Goal: Transaction & Acquisition: Register for event/course

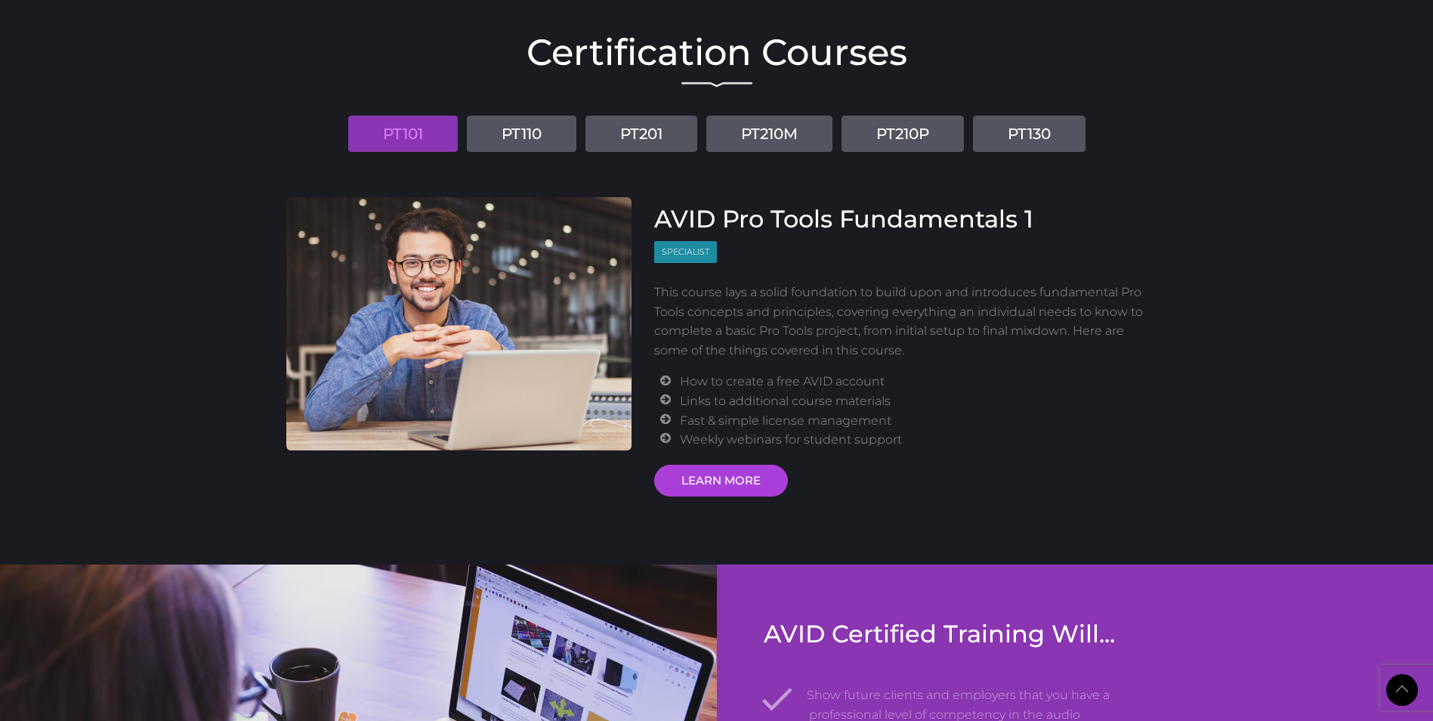
scroll to position [1798, 0]
click at [543, 137] on link "PT110" at bounding box center [522, 134] width 110 height 36
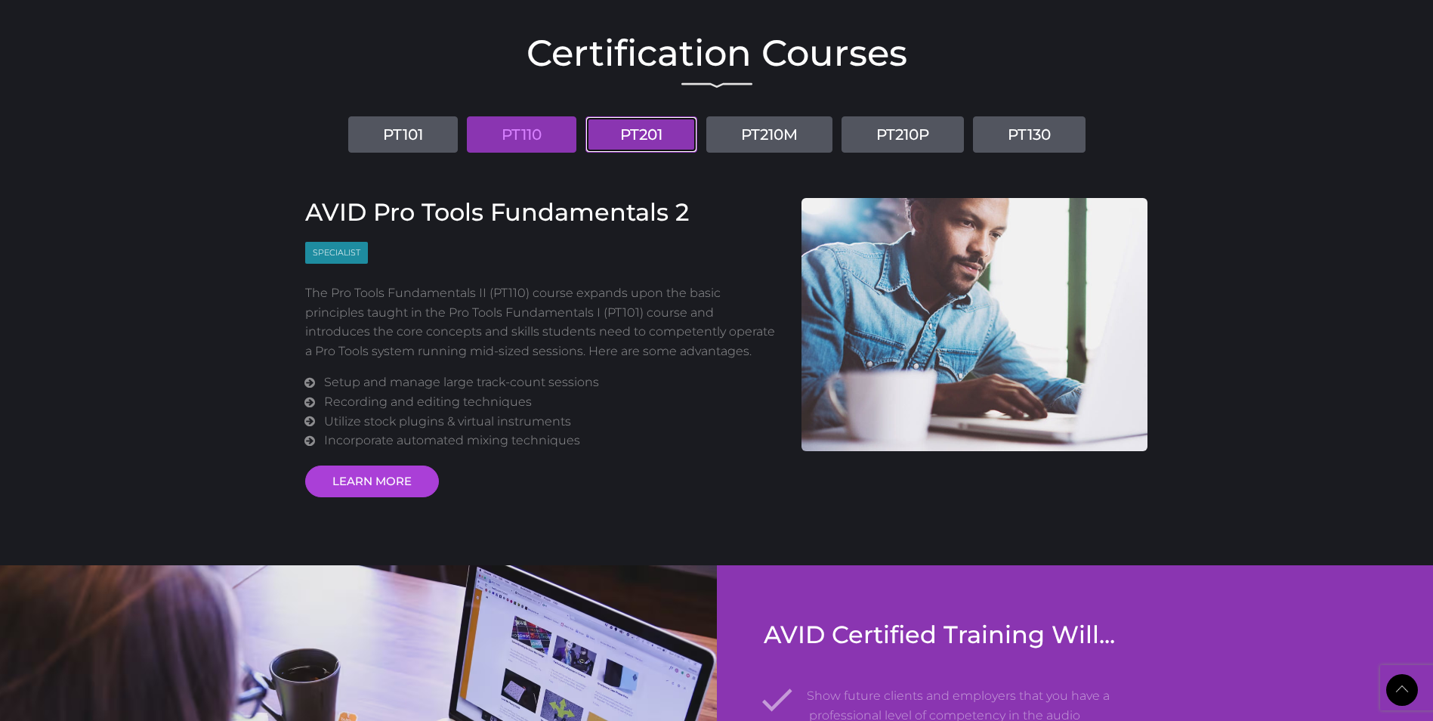
click at [681, 128] on link "PT201" at bounding box center [641, 134] width 112 height 36
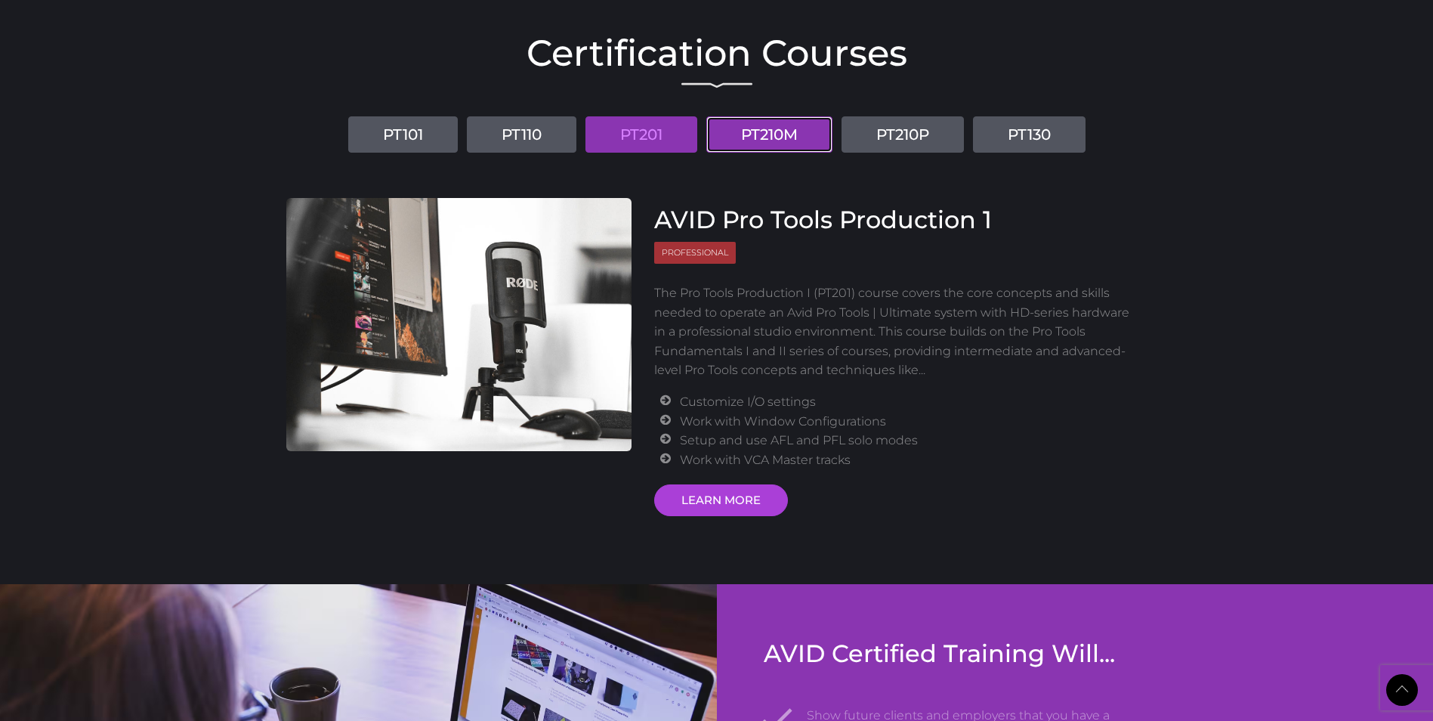
click at [737, 129] on link "PT210M" at bounding box center [769, 134] width 126 height 36
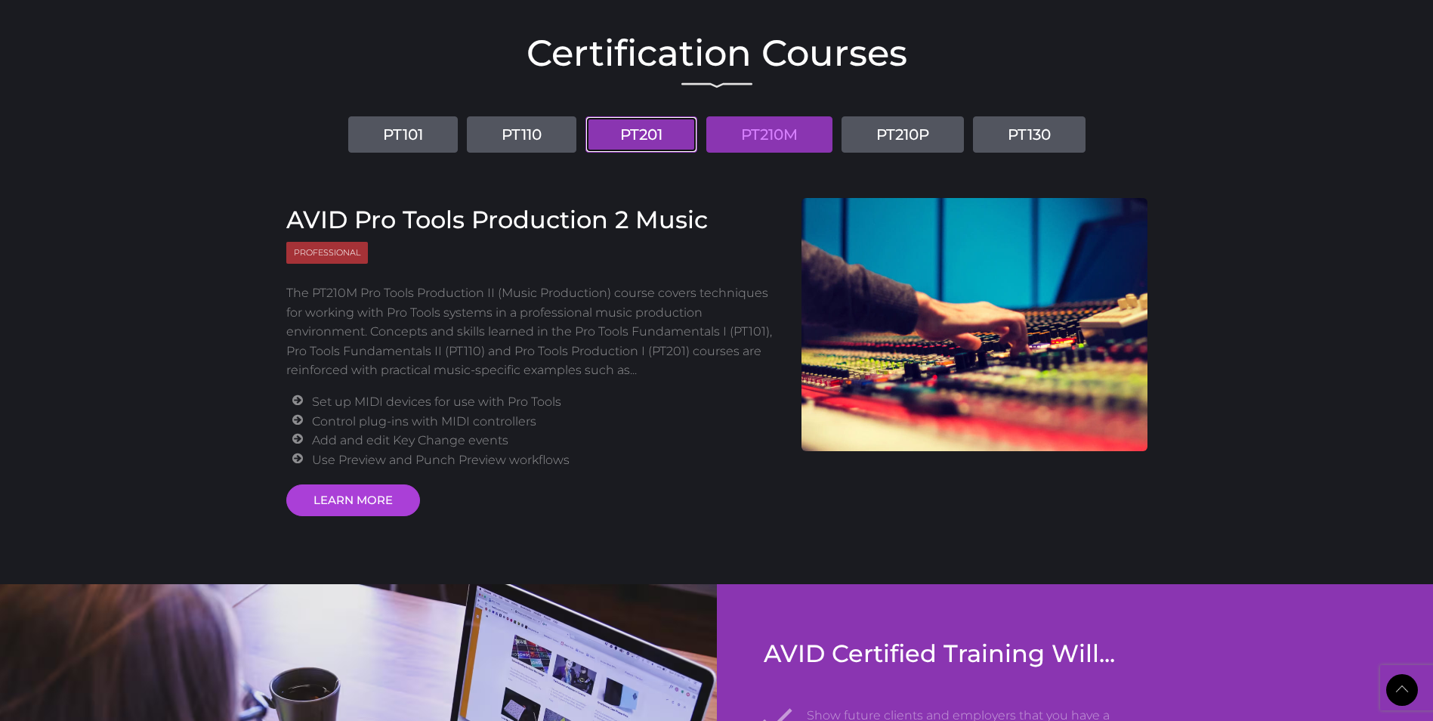
click at [674, 136] on link "PT201" at bounding box center [641, 134] width 112 height 36
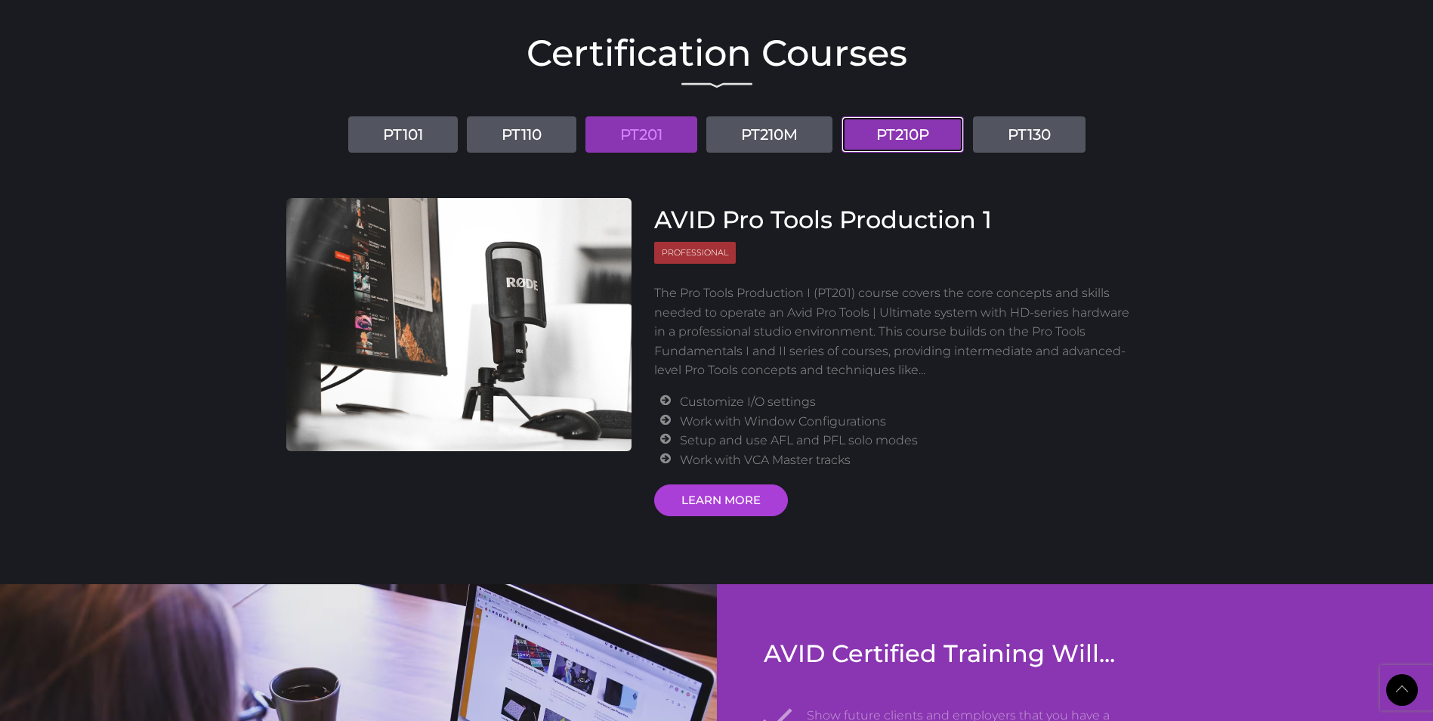
click at [860, 125] on link "PT210P" at bounding box center [902, 134] width 122 height 36
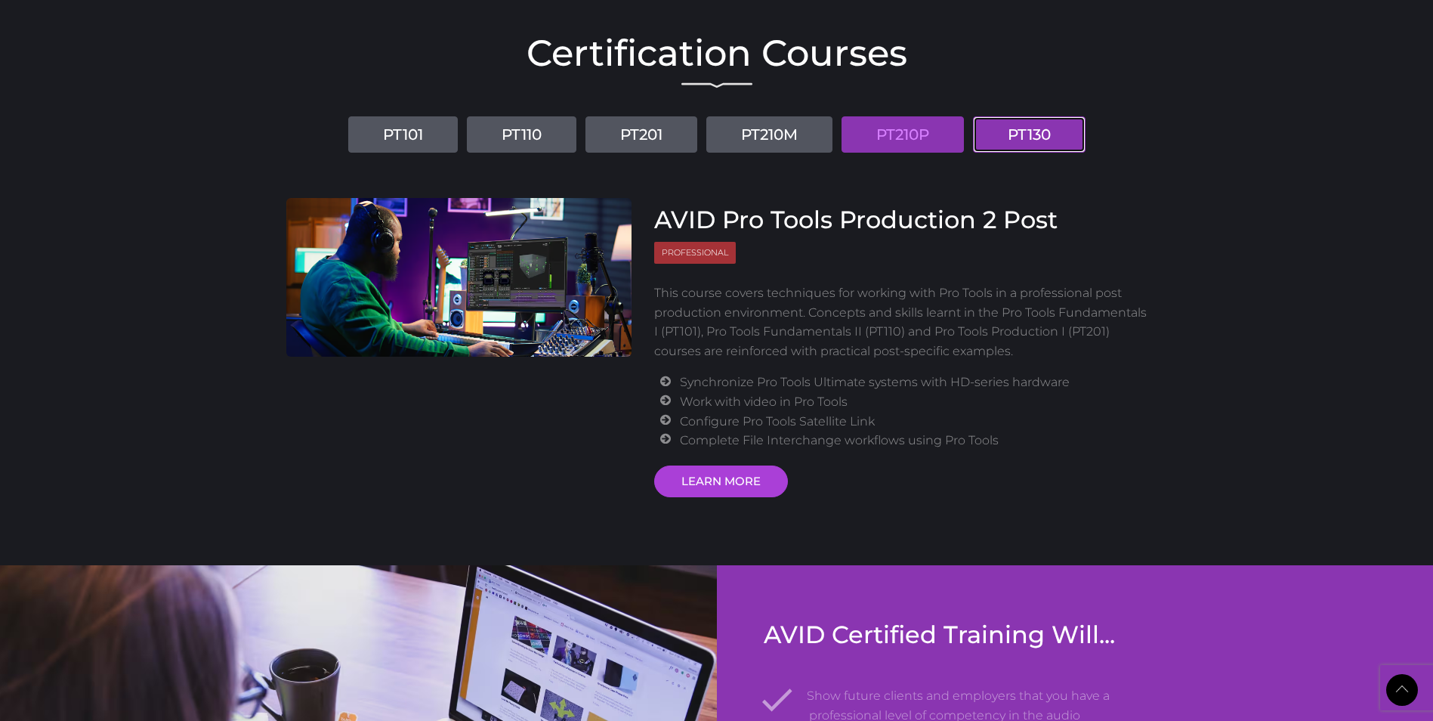
click at [980, 131] on link "PT130" at bounding box center [1029, 134] width 113 height 36
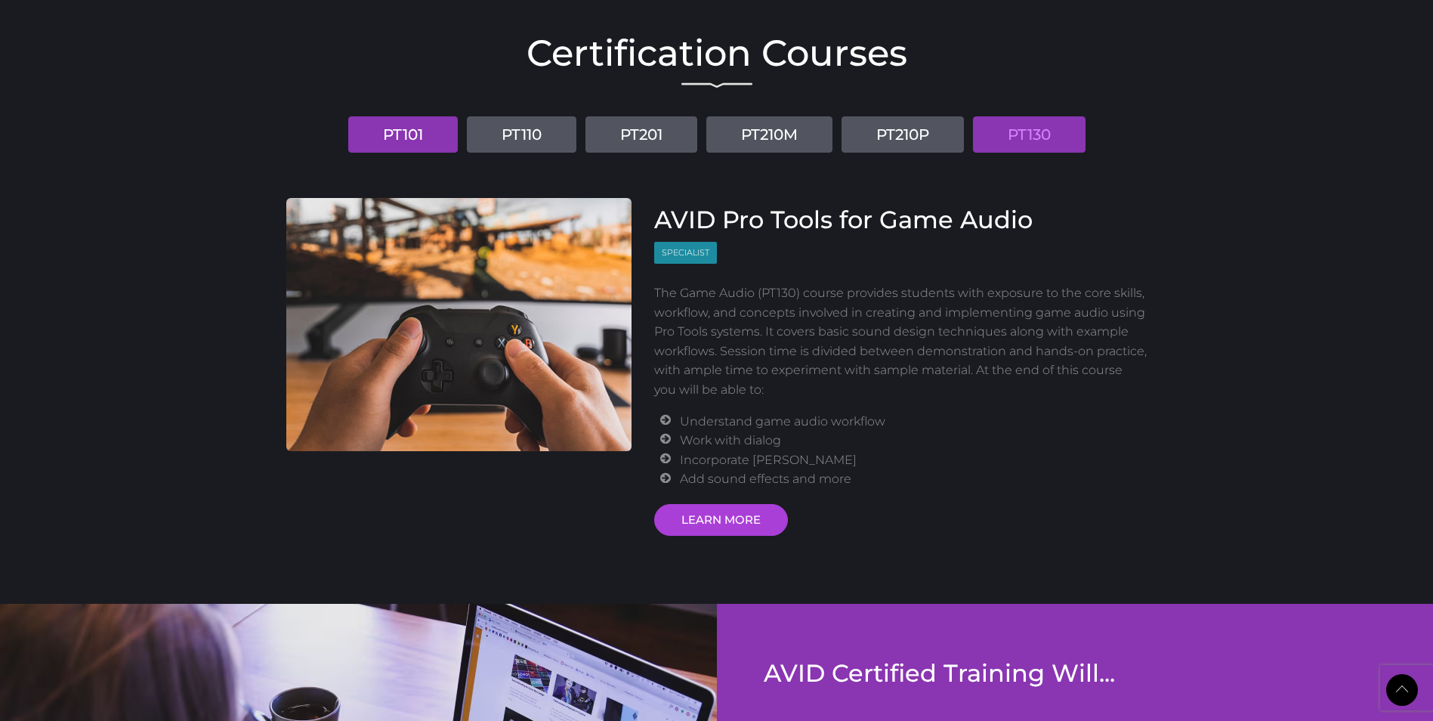
click at [437, 148] on link "PT101" at bounding box center [403, 134] width 110 height 36
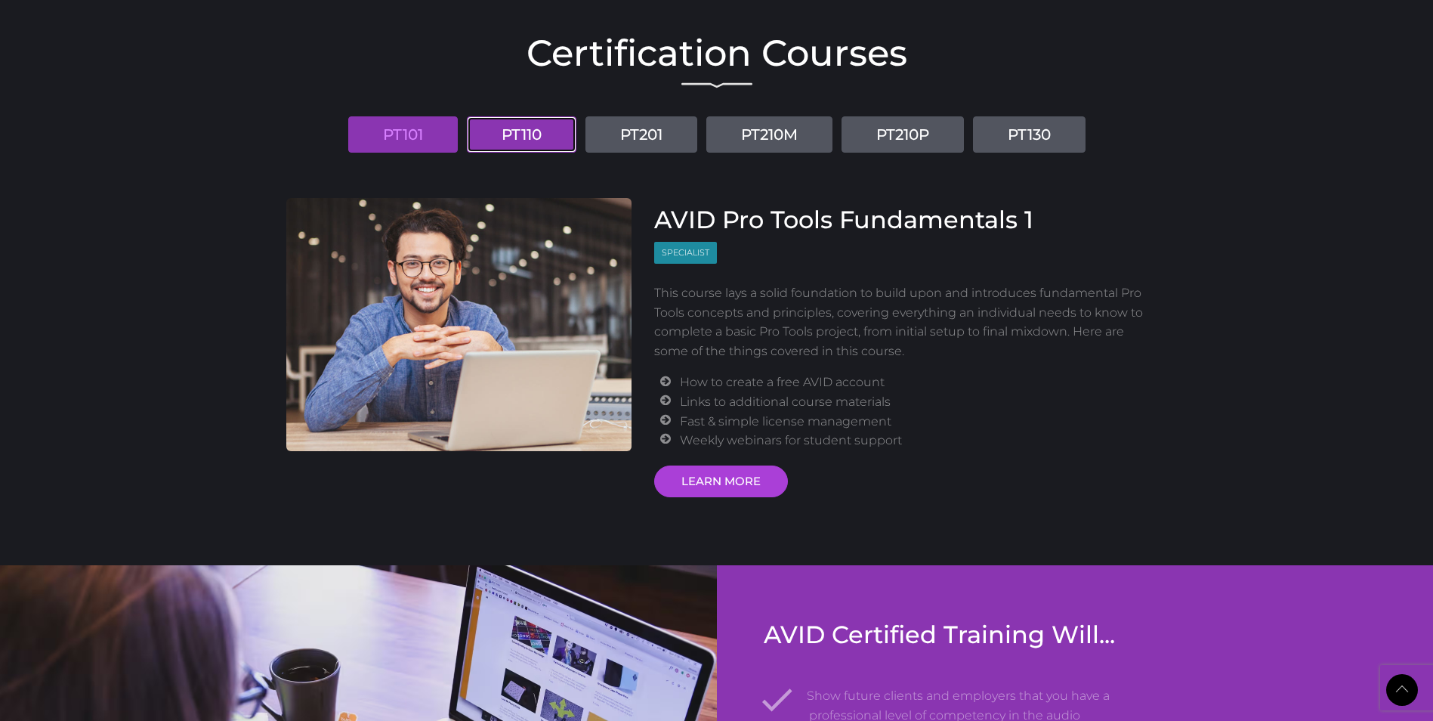
click at [508, 134] on link "PT110" at bounding box center [522, 134] width 110 height 36
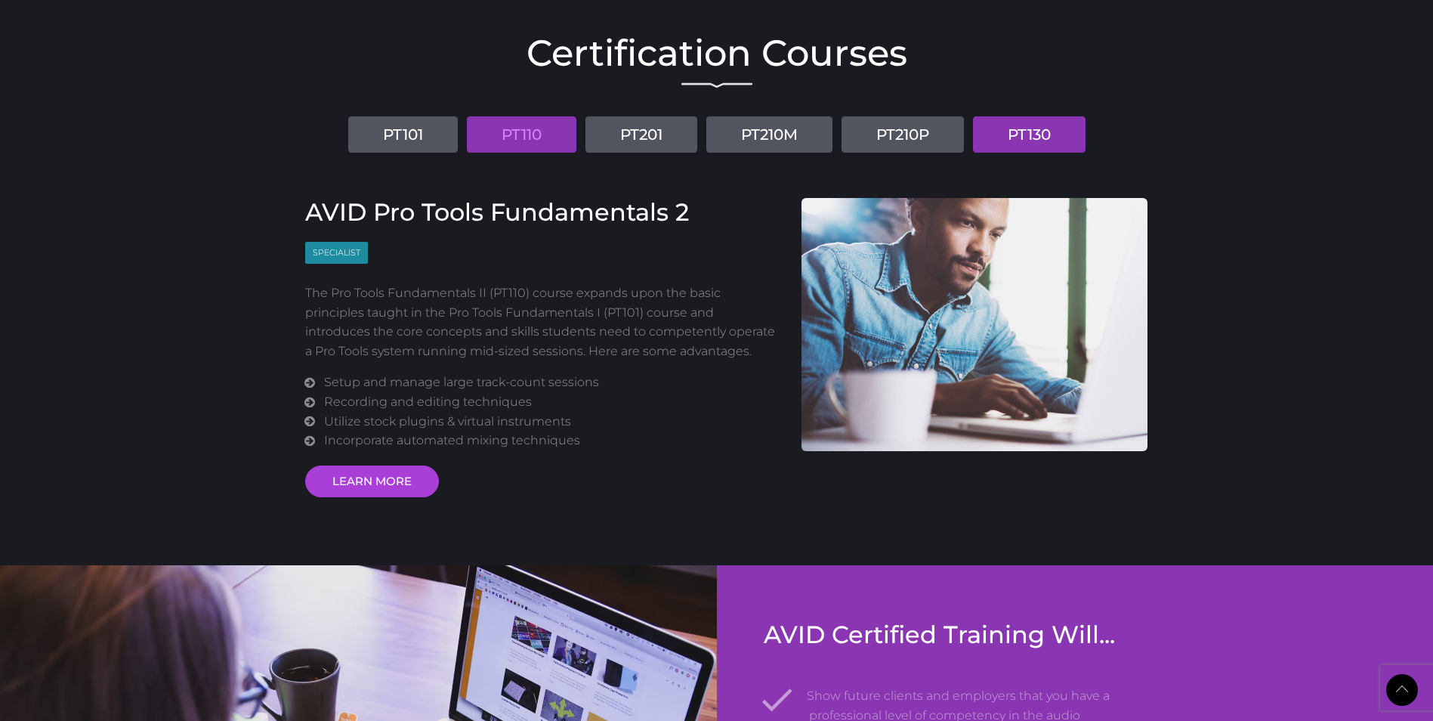
click at [1058, 126] on link "PT130" at bounding box center [1029, 134] width 113 height 36
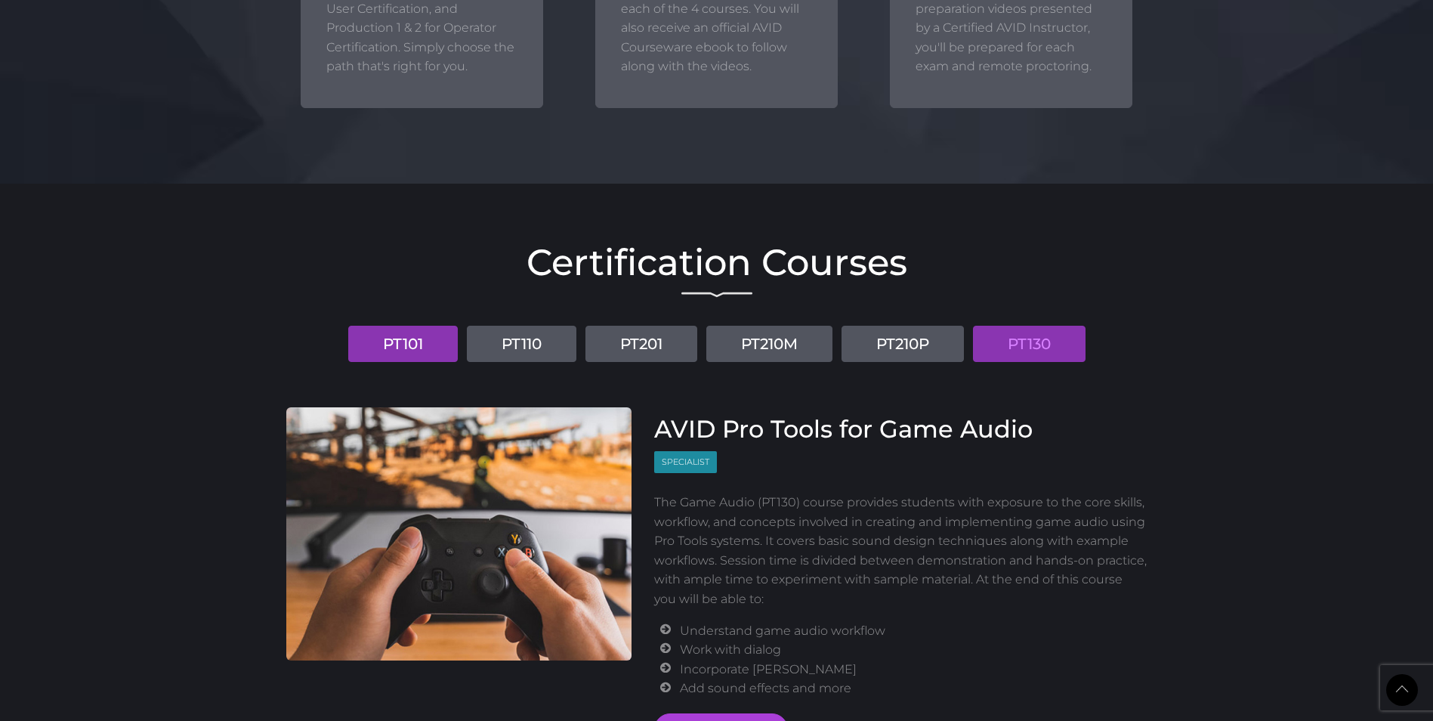
click at [402, 341] on link "PT101" at bounding box center [403, 344] width 110 height 36
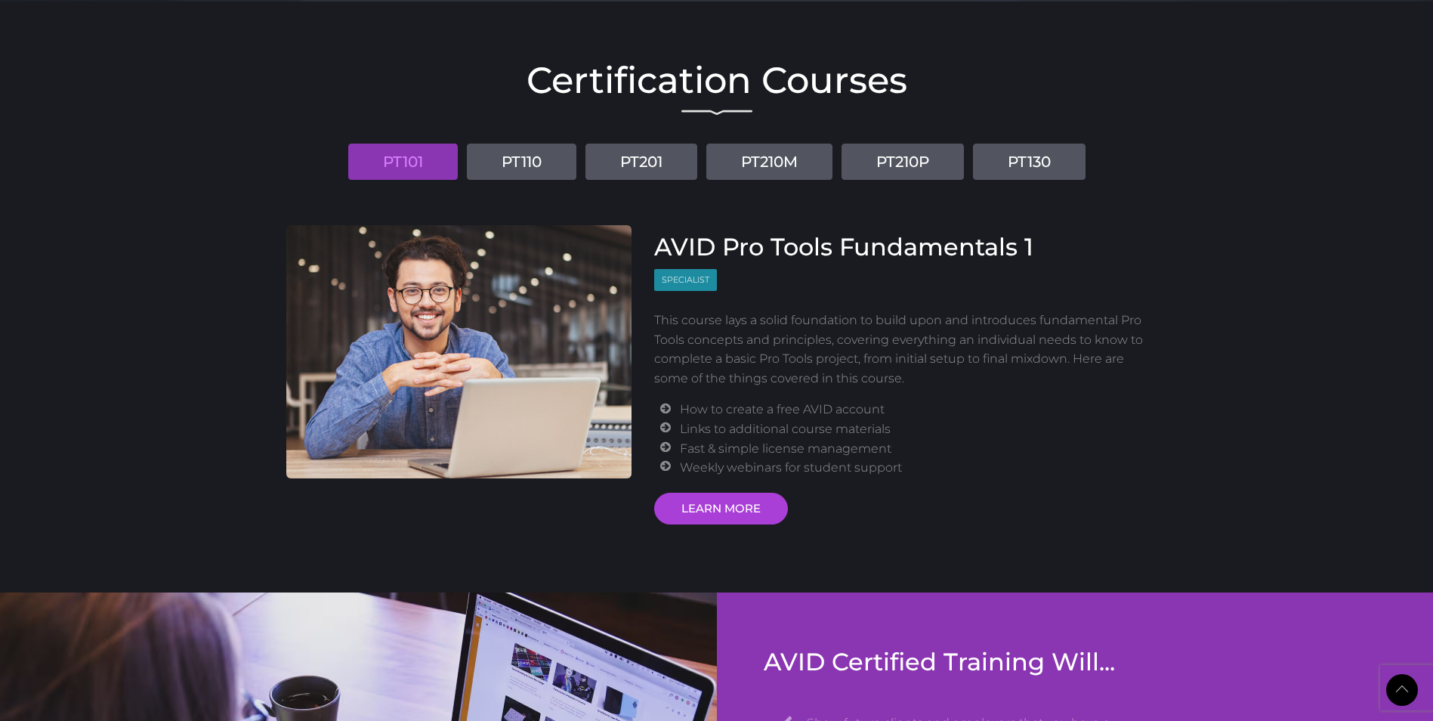
scroll to position [1771, 0]
click at [468, 193] on div "Certification Courses PT101 PT110 PT201 PT210M PT210P PT130 AVID Pro Tools Fund…" at bounding box center [717, 289] width 884 height 470
click at [467, 175] on link "PT110" at bounding box center [522, 161] width 110 height 36
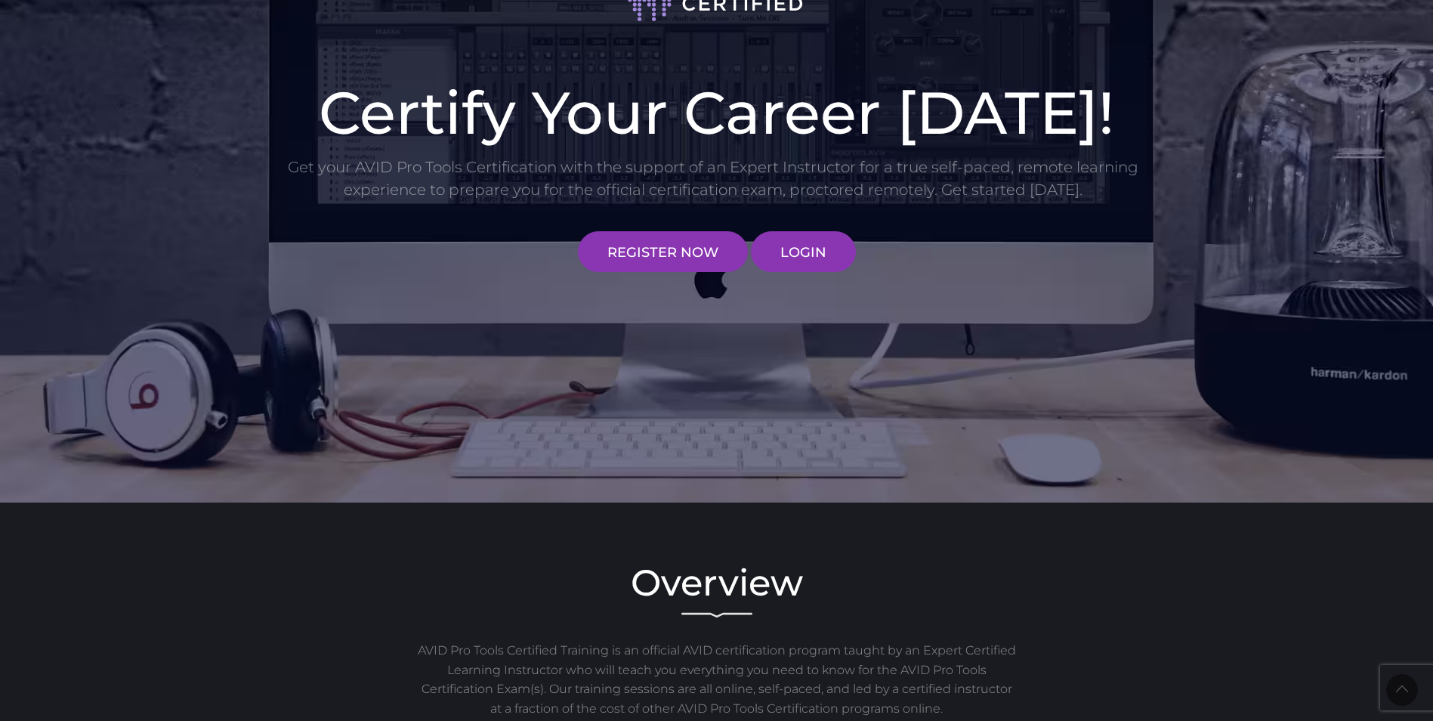
scroll to position [0, 0]
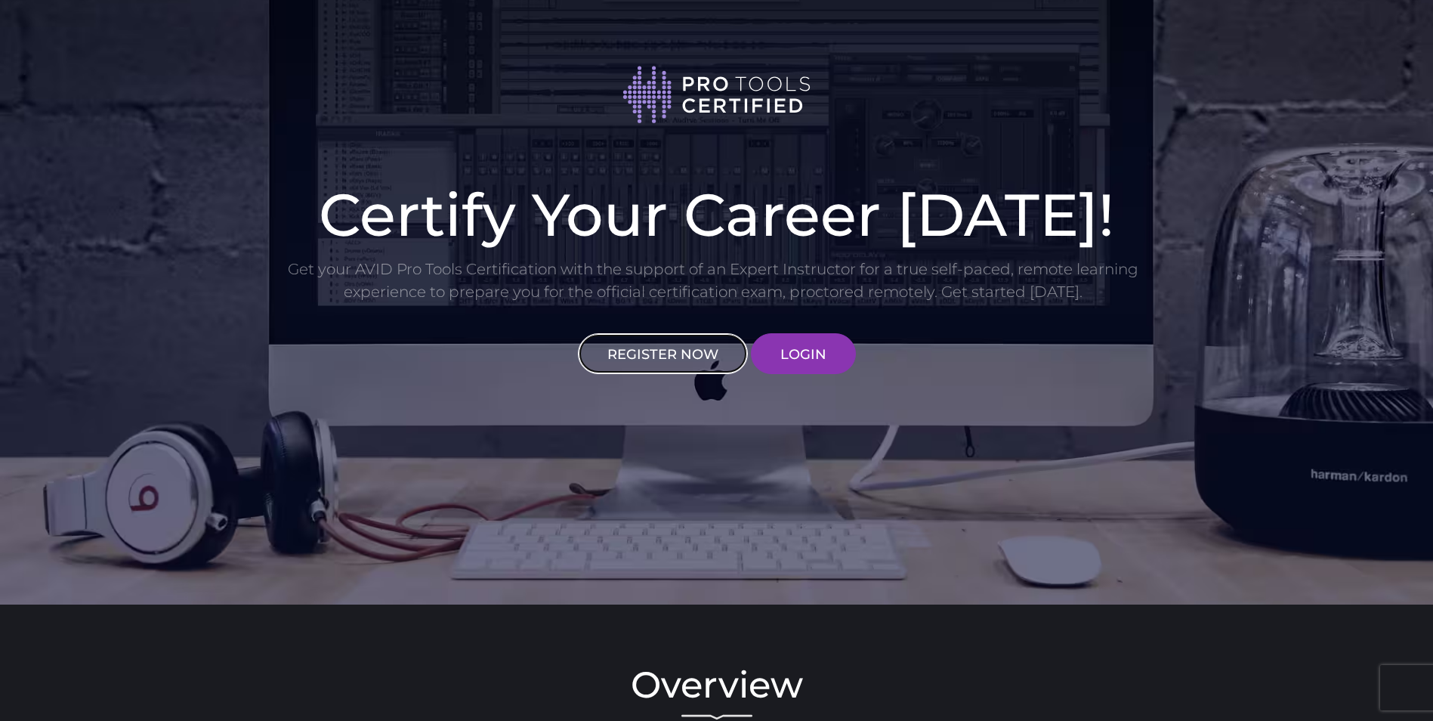
click at [715, 350] on link "REGISTER NOW" at bounding box center [663, 353] width 170 height 41
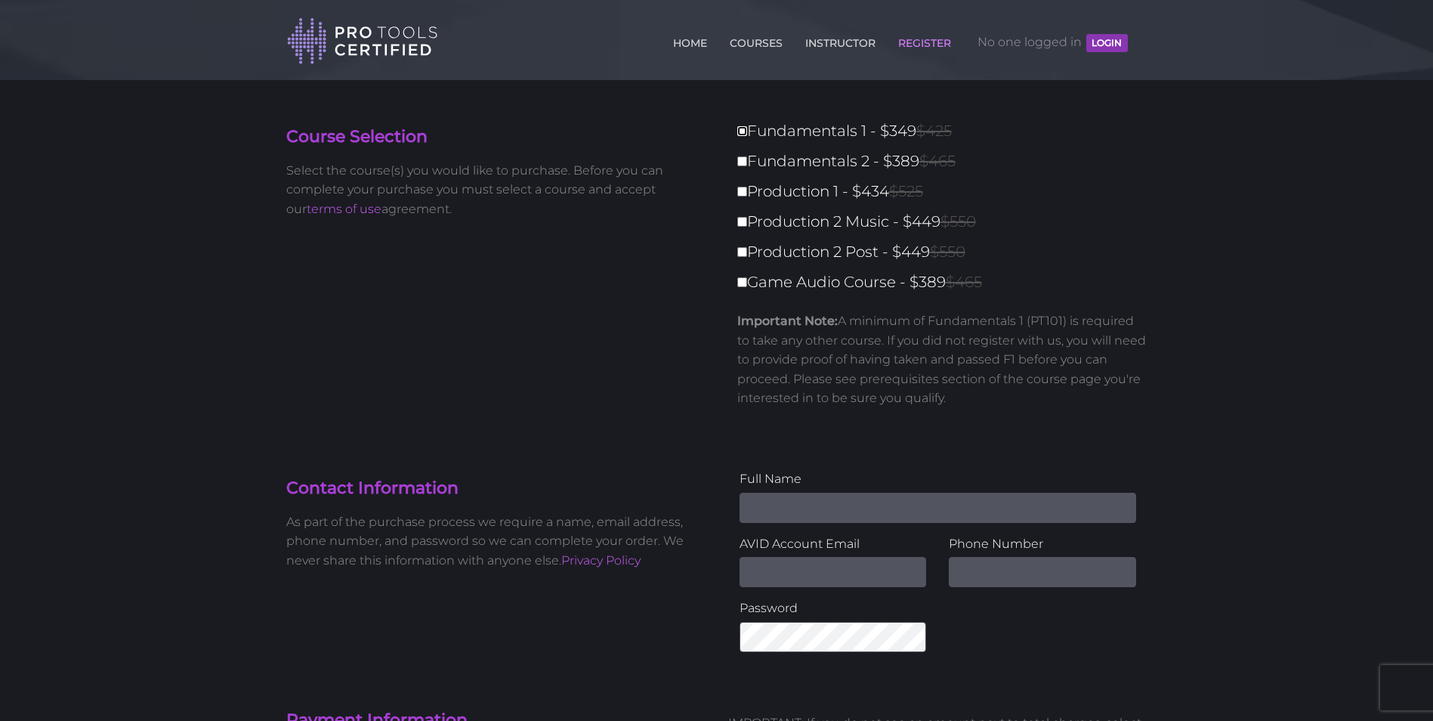
click at [741, 131] on input "Fundamentals 1 - $349 $425" at bounding box center [742, 131] width 10 height 10
checkbox input "true"
type input "349"
click at [745, 161] on input "Fundamentals 2 - $389 $465" at bounding box center [742, 161] width 10 height 10
checkbox input "true"
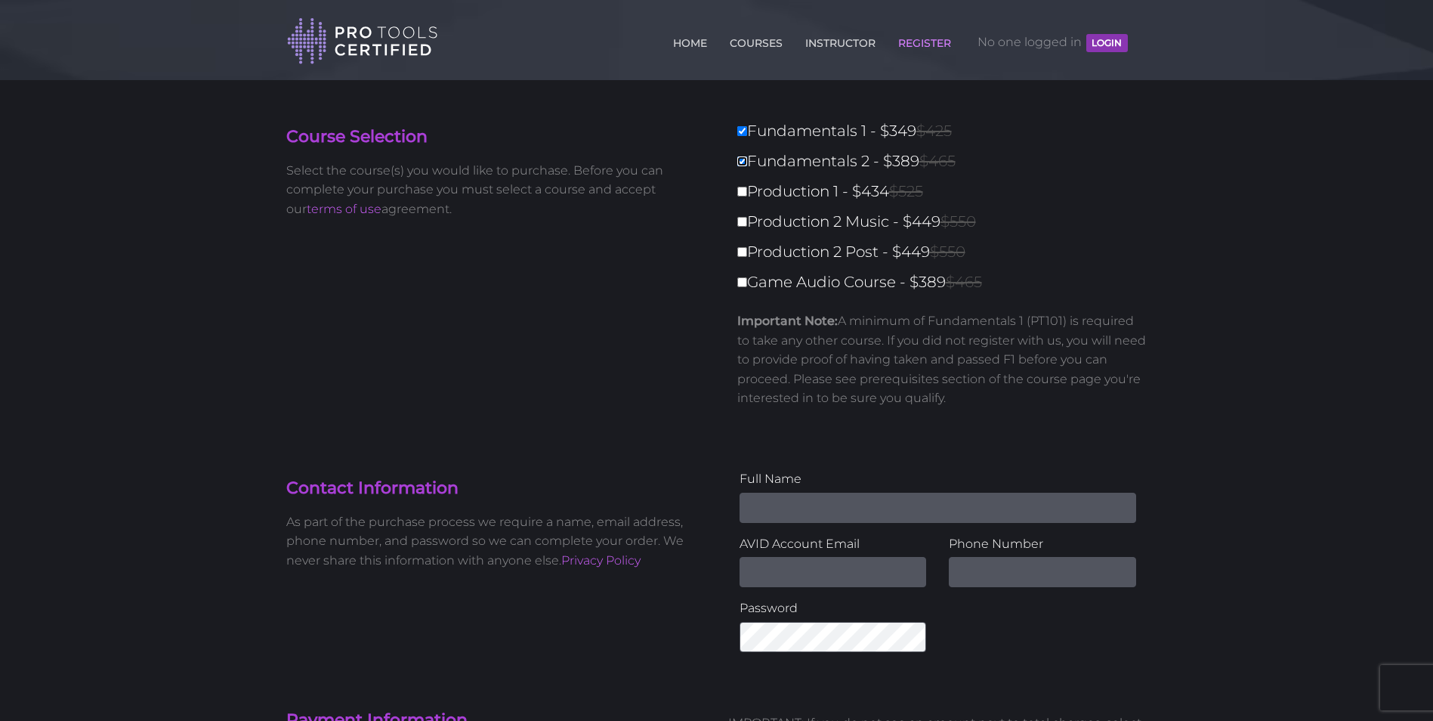
type input "738"
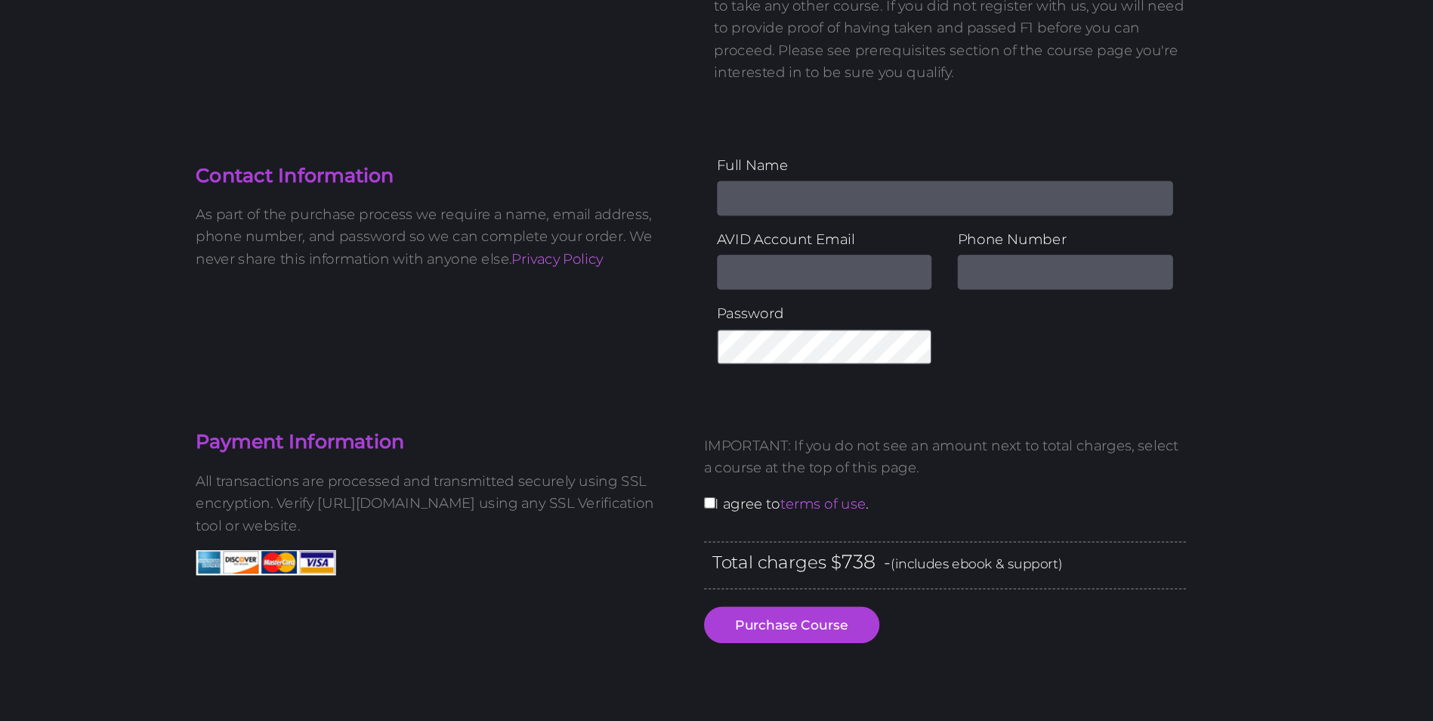
scroll to position [241, 0]
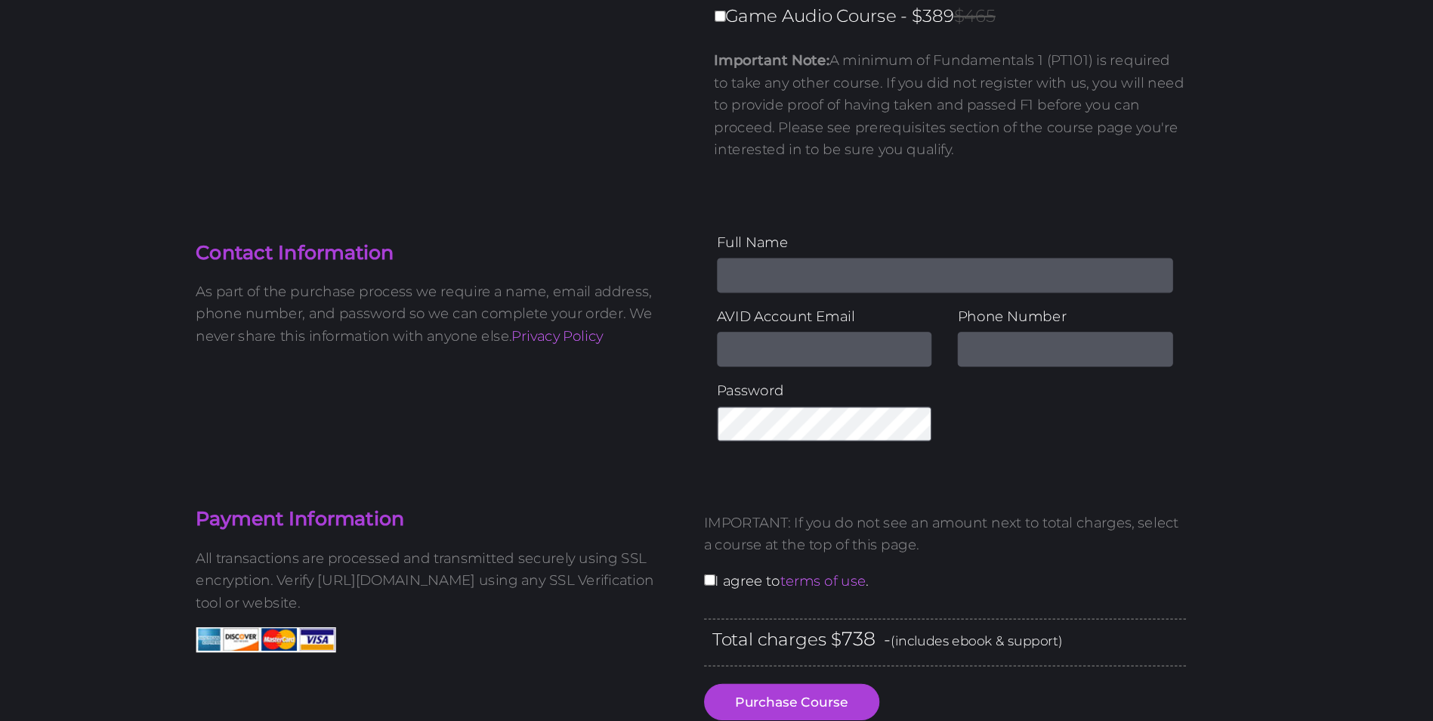
click at [852, 271] on input "Name" at bounding box center [937, 267] width 397 height 30
click at [644, 242] on h4 "Contact Information" at bounding box center [495, 247] width 419 height 23
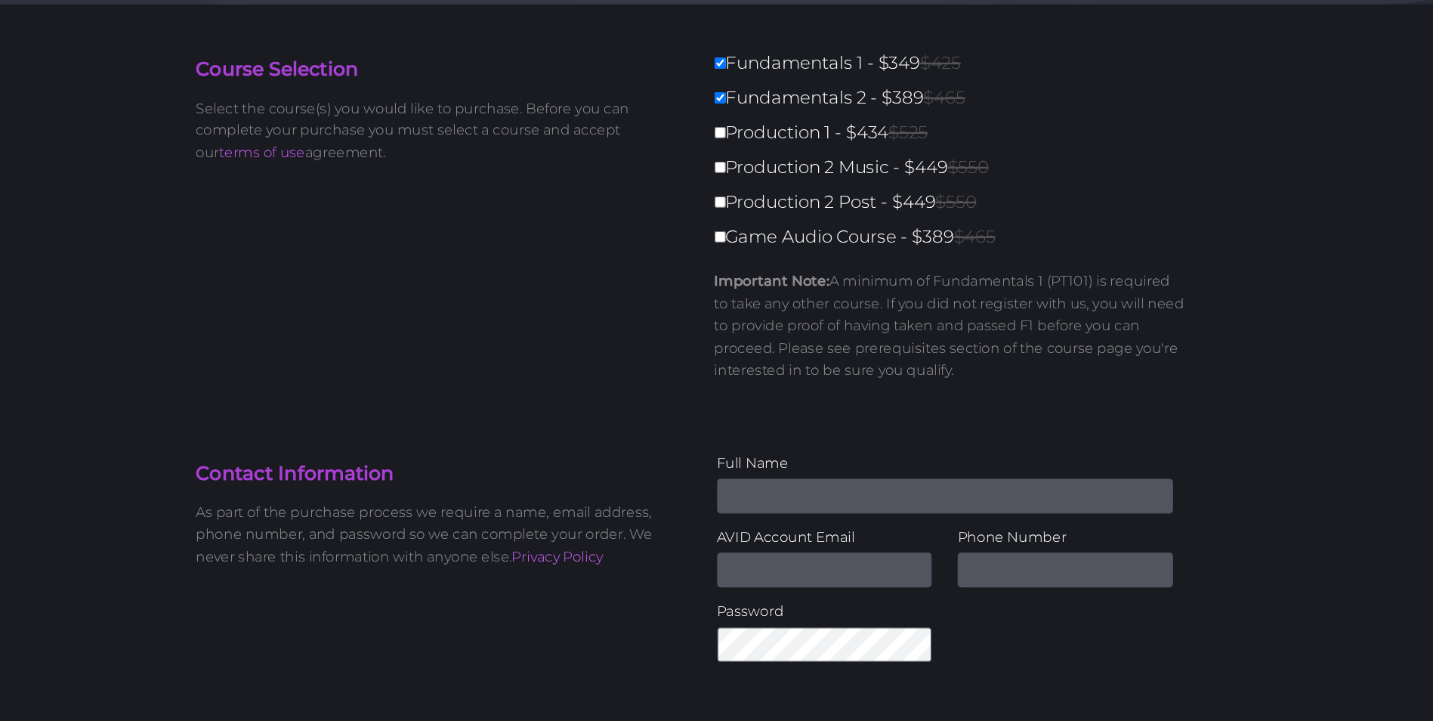
scroll to position [0, 0]
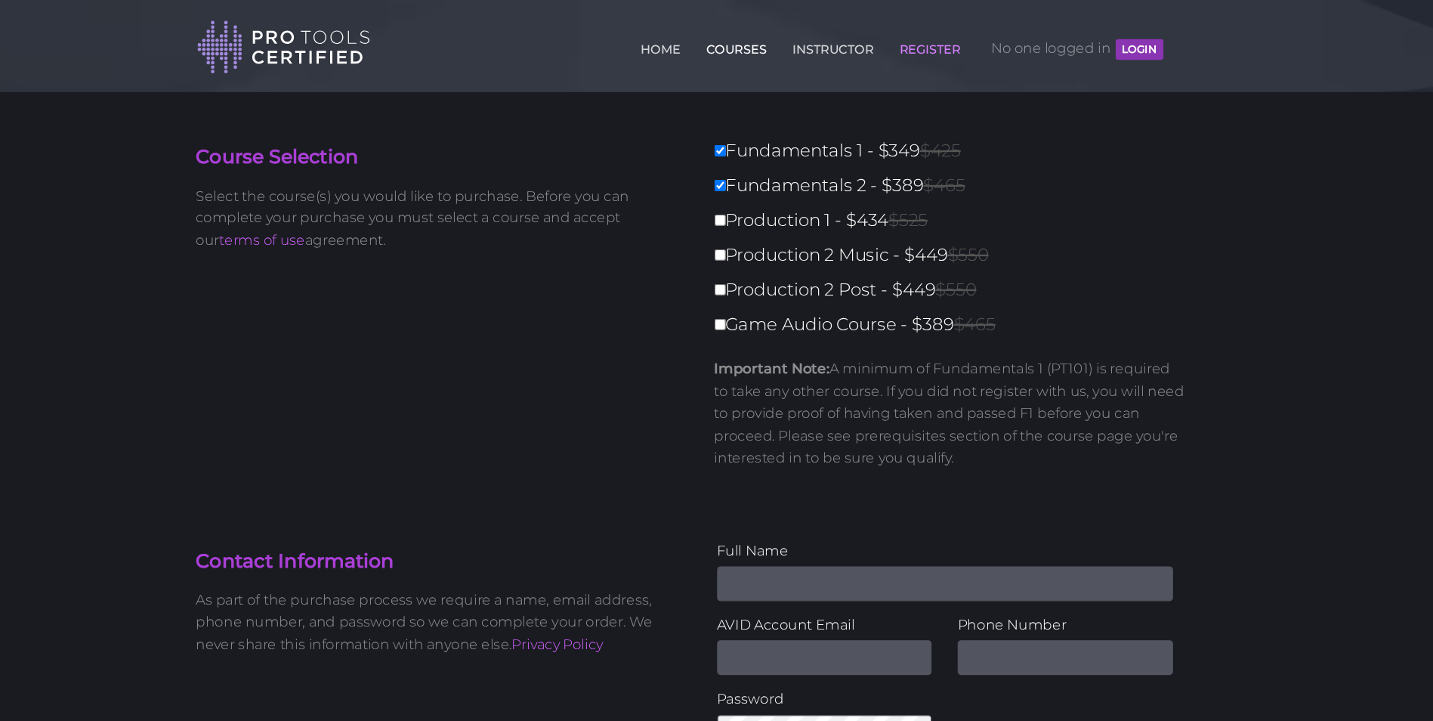
click at [756, 39] on link "COURSES" at bounding box center [756, 40] width 60 height 24
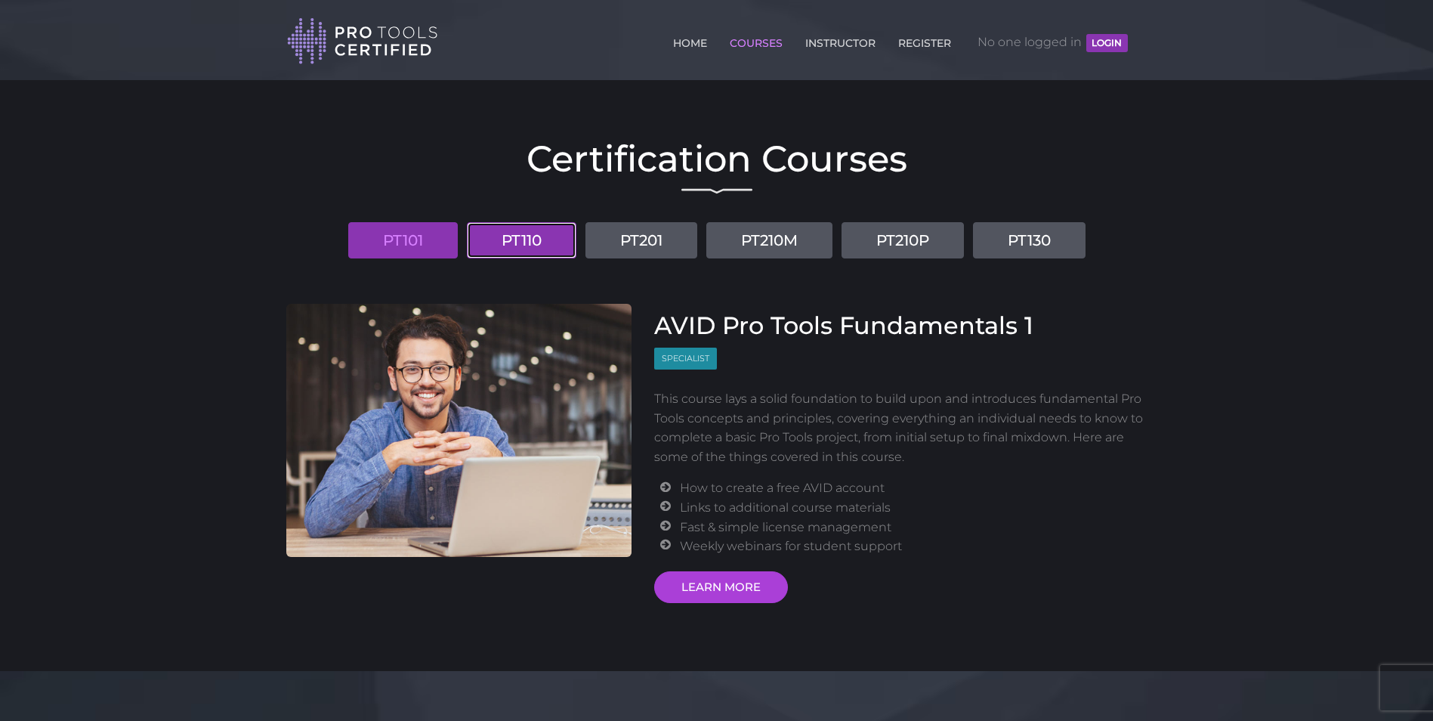
click at [526, 235] on link "PT110" at bounding box center [522, 240] width 110 height 36
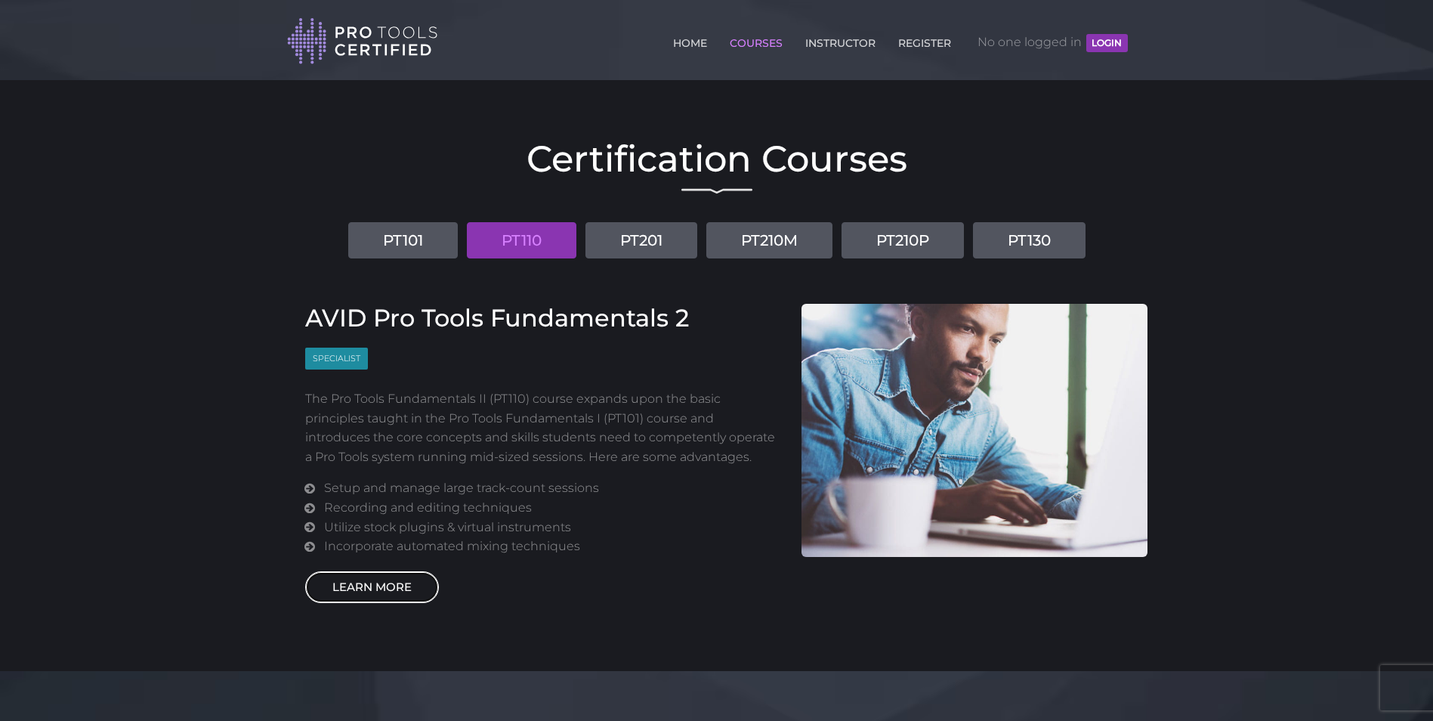
click at [413, 580] on link "LEARN MORE" at bounding box center [372, 587] width 134 height 32
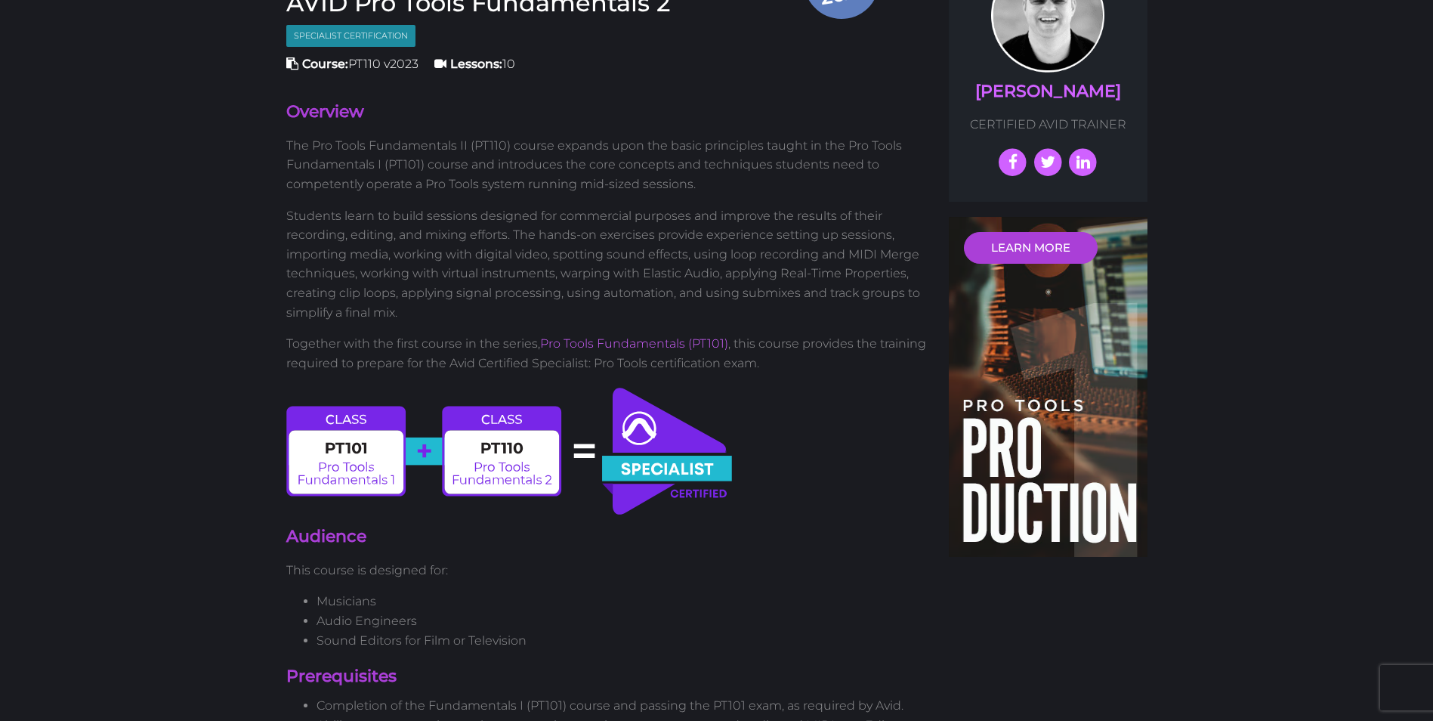
scroll to position [440, 0]
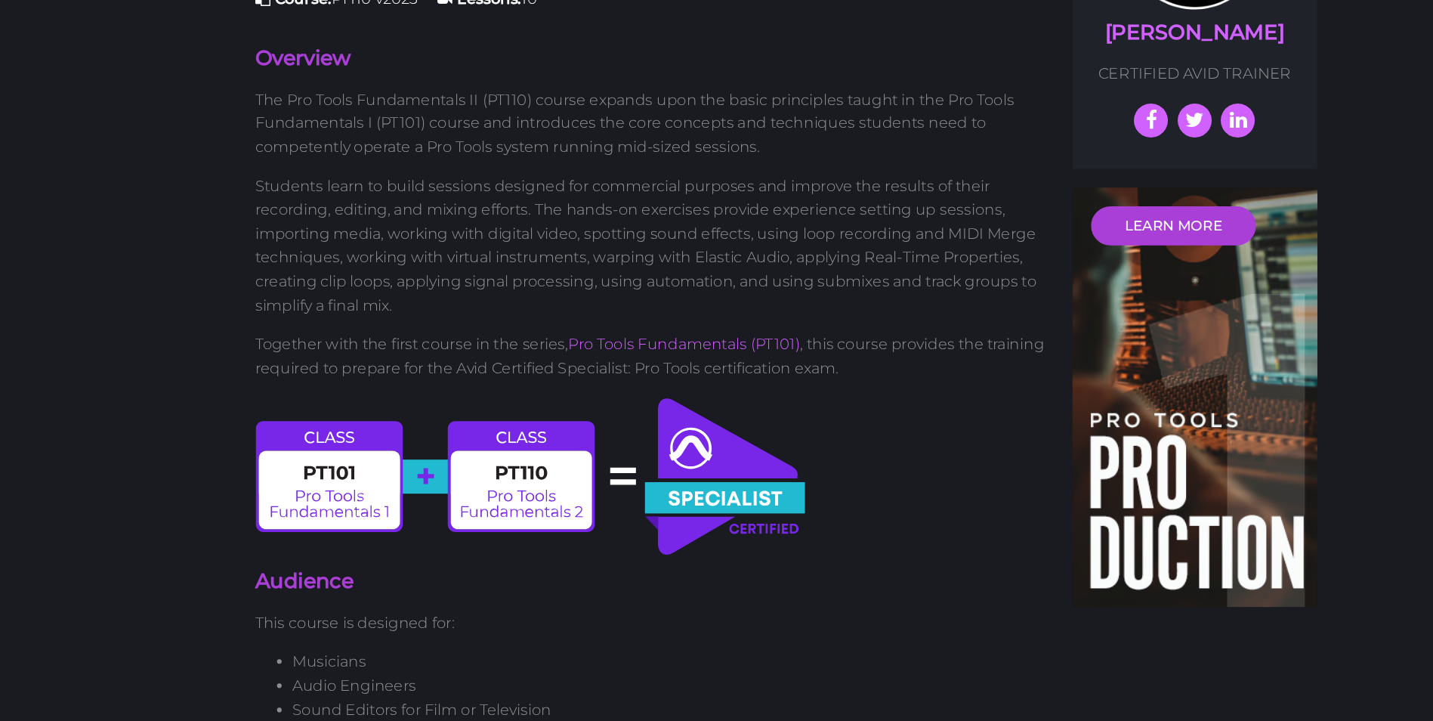
click at [403, 343] on p "Together with the first course in the series, Pro Tools Fundamentals (PT101) , …" at bounding box center [606, 352] width 641 height 39
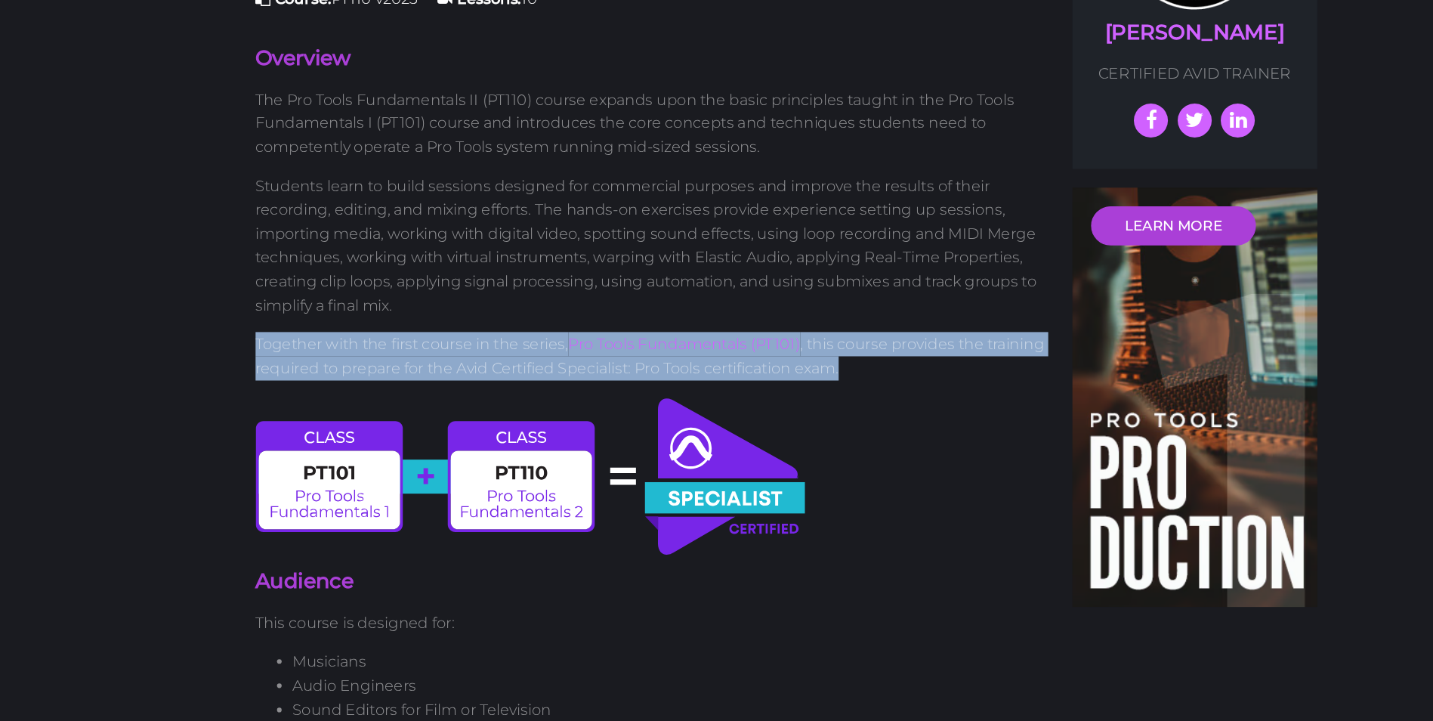
click at [403, 343] on p "Together with the first course in the series, Pro Tools Fundamentals (PT101) , …" at bounding box center [606, 352] width 641 height 39
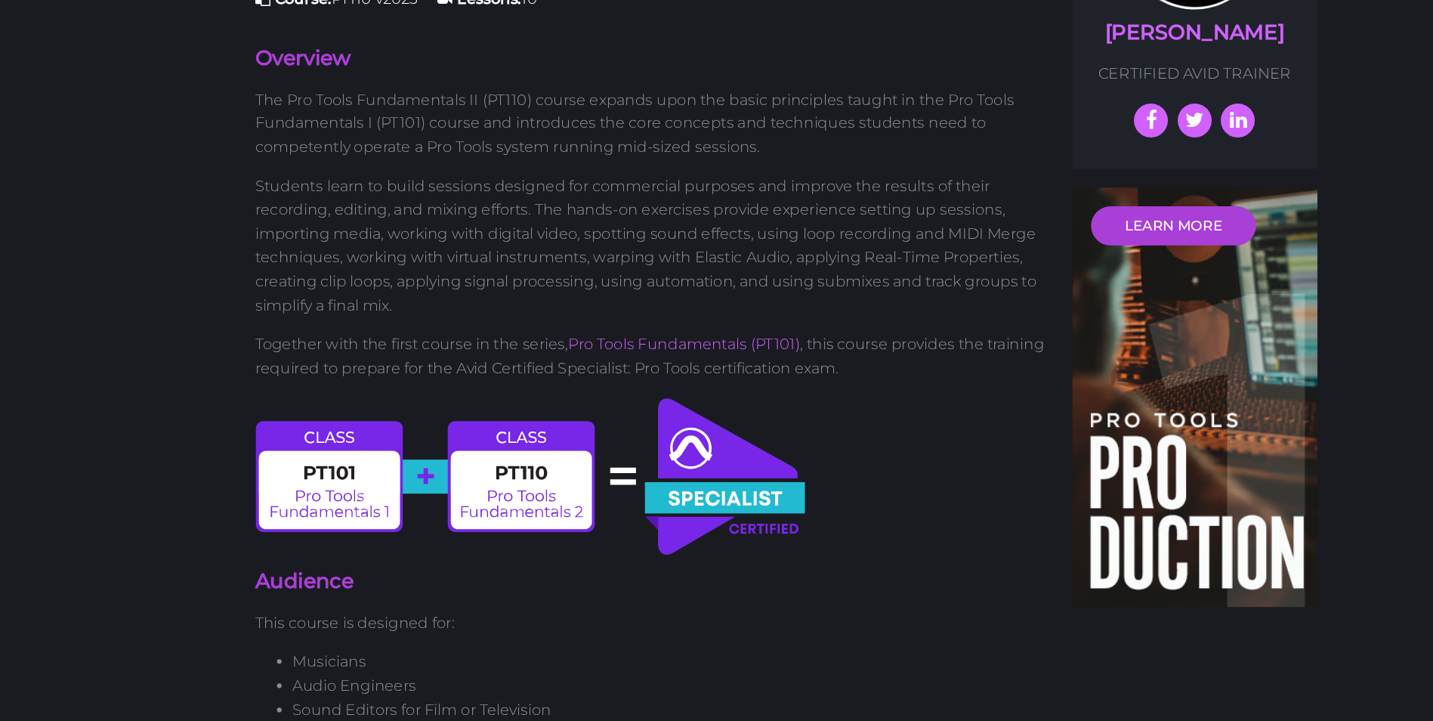
click at [380, 272] on p "Students learn to build sessions designed for commercial purposes and improve t…" at bounding box center [606, 263] width 641 height 116
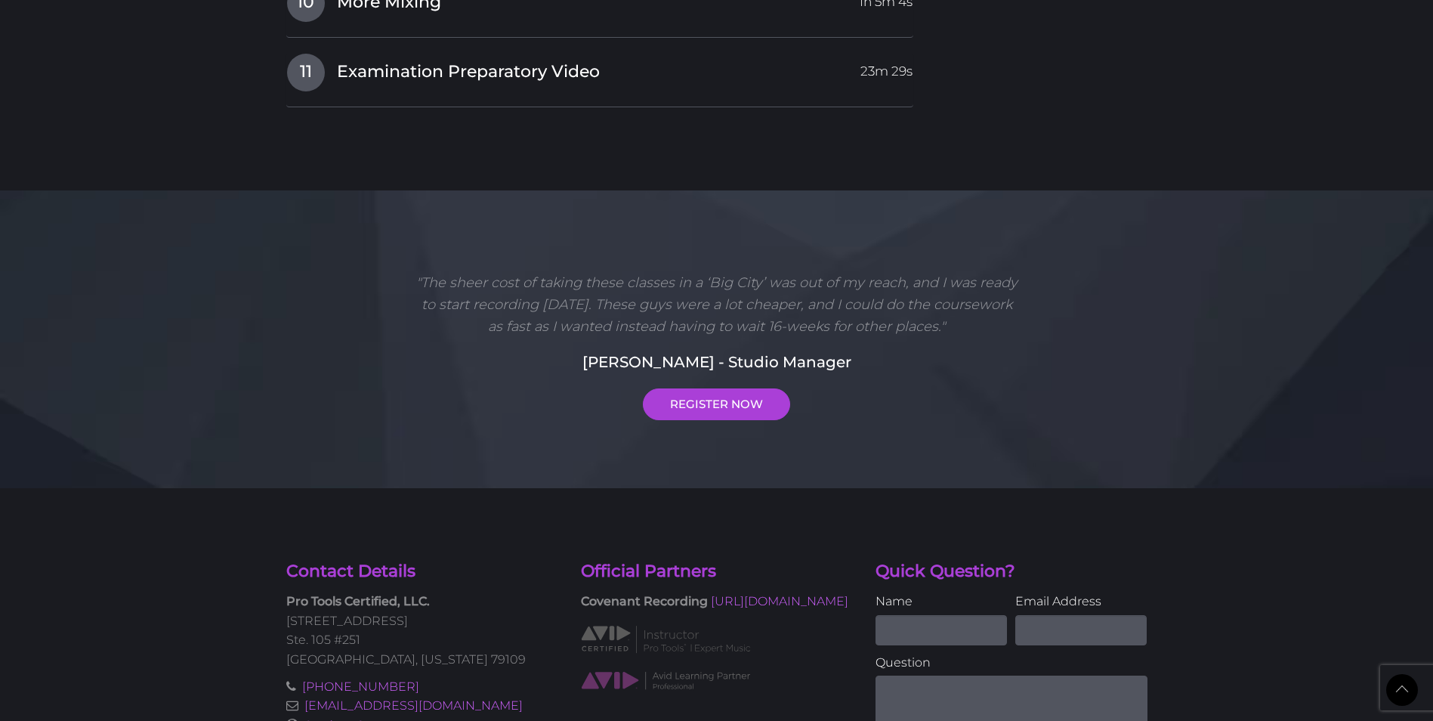
scroll to position [2669, 0]
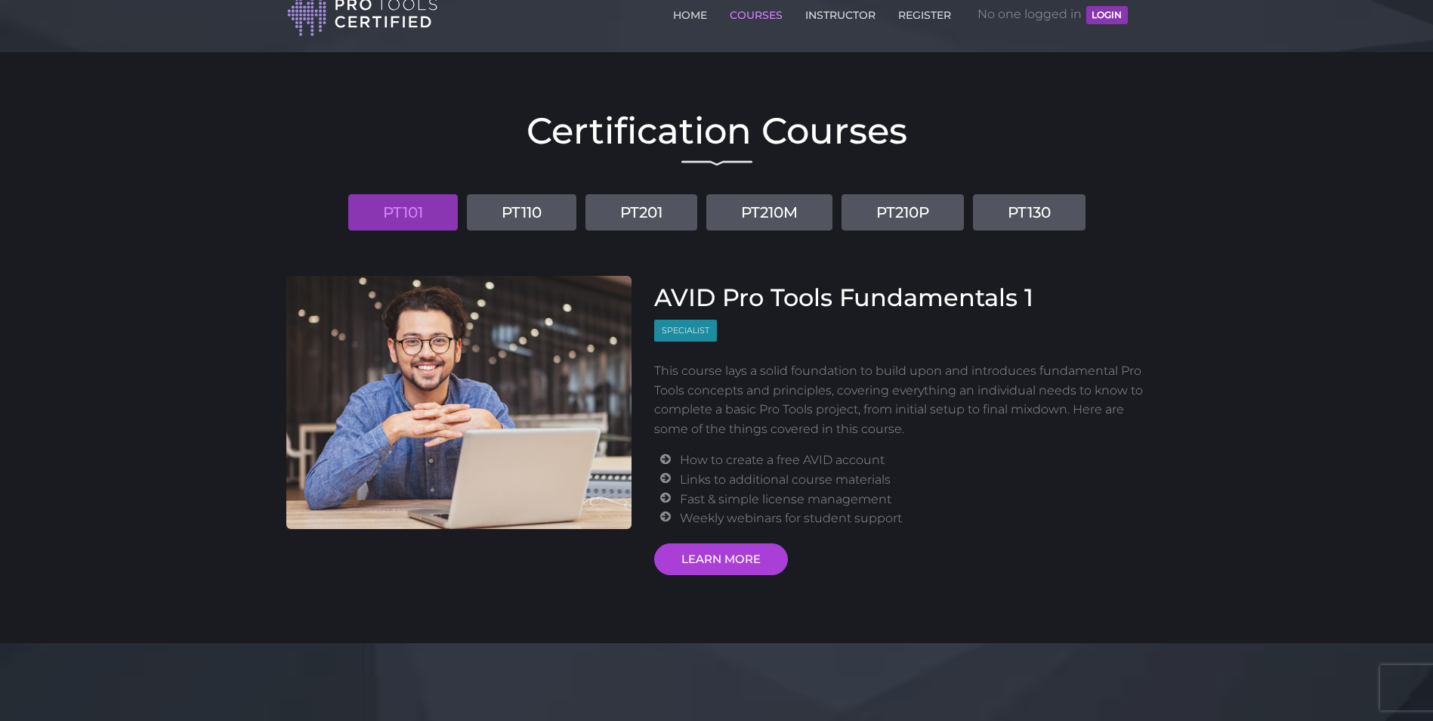
scroll to position [29, 0]
click at [418, 211] on link "PT101" at bounding box center [403, 211] width 110 height 36
click at [829, 11] on link "INSTRUCTOR" at bounding box center [840, 11] width 78 height 24
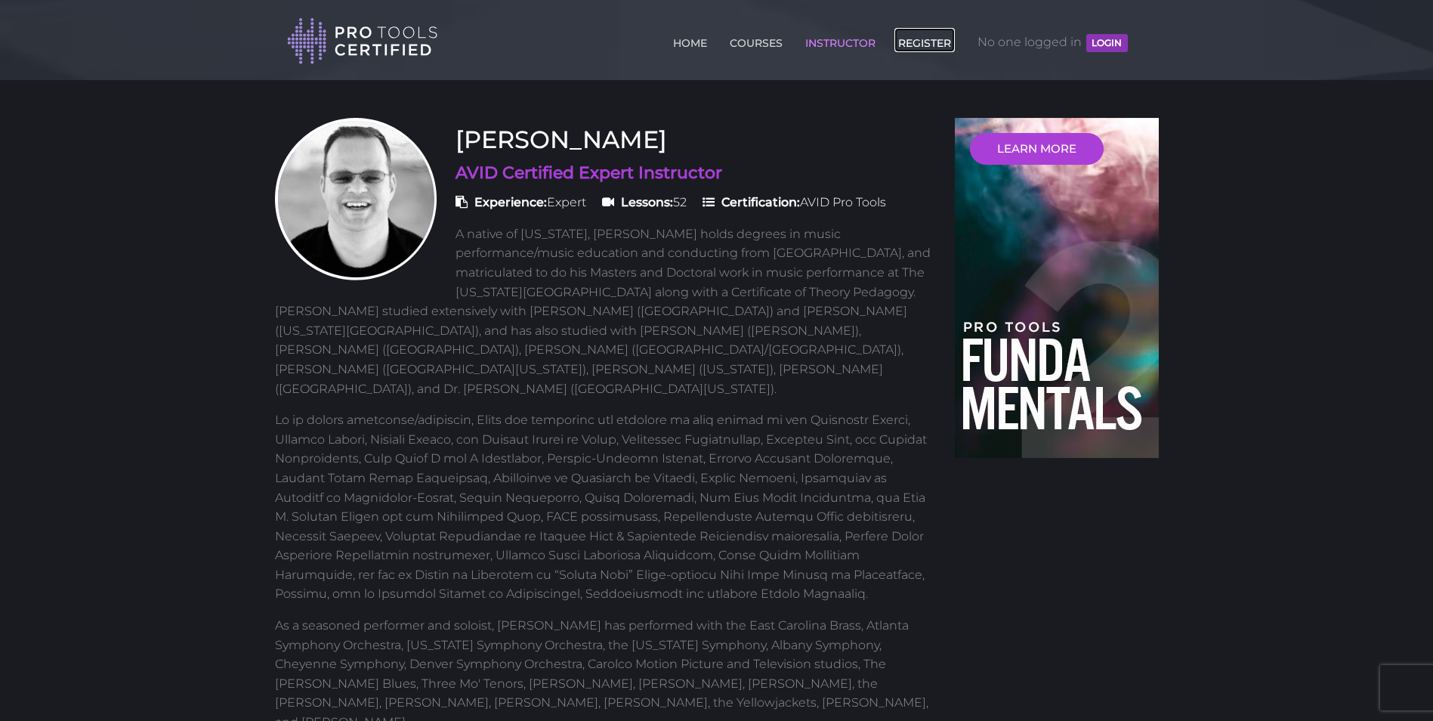
click at [905, 45] on link "REGISTER" at bounding box center [924, 40] width 60 height 24
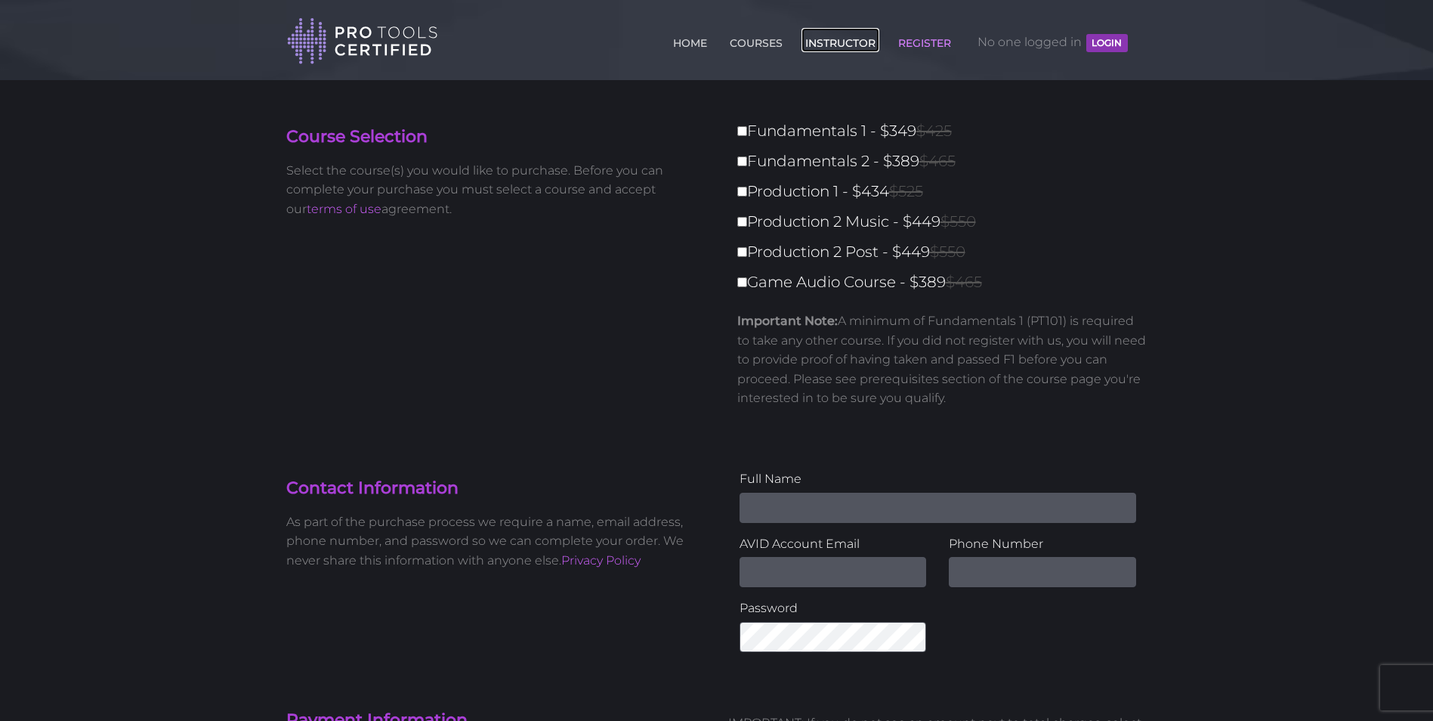
click at [812, 40] on link "INSTRUCTOR" at bounding box center [840, 40] width 78 height 24
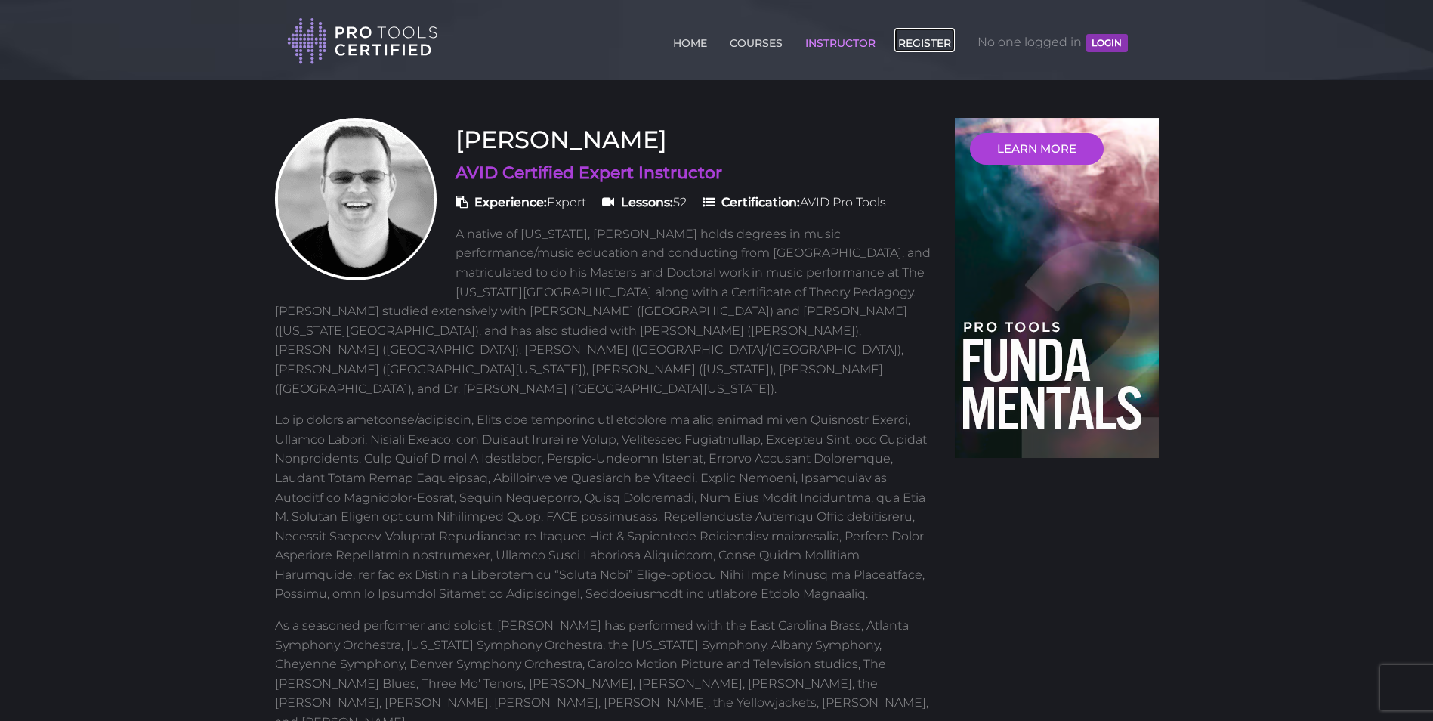
click at [923, 37] on link "REGISTER" at bounding box center [924, 40] width 60 height 24
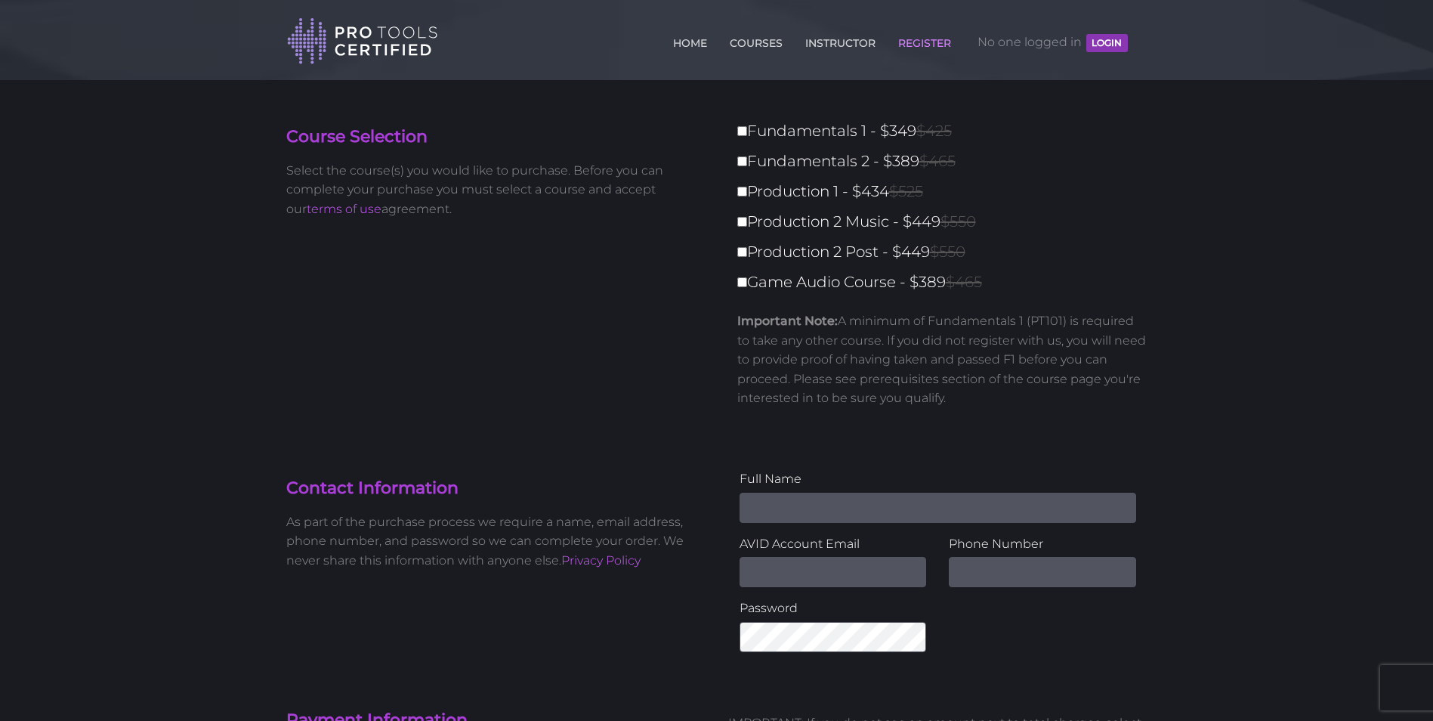
click at [749, 131] on label "Fundamentals 1 - $349 $425" at bounding box center [946, 131] width 419 height 26
click at [747, 131] on input "Fundamentals 1 - $349 $425" at bounding box center [742, 131] width 10 height 10
checkbox input "true"
type input "349"
click at [752, 160] on label "Fundamentals 2 - $389 $465" at bounding box center [946, 161] width 419 height 26
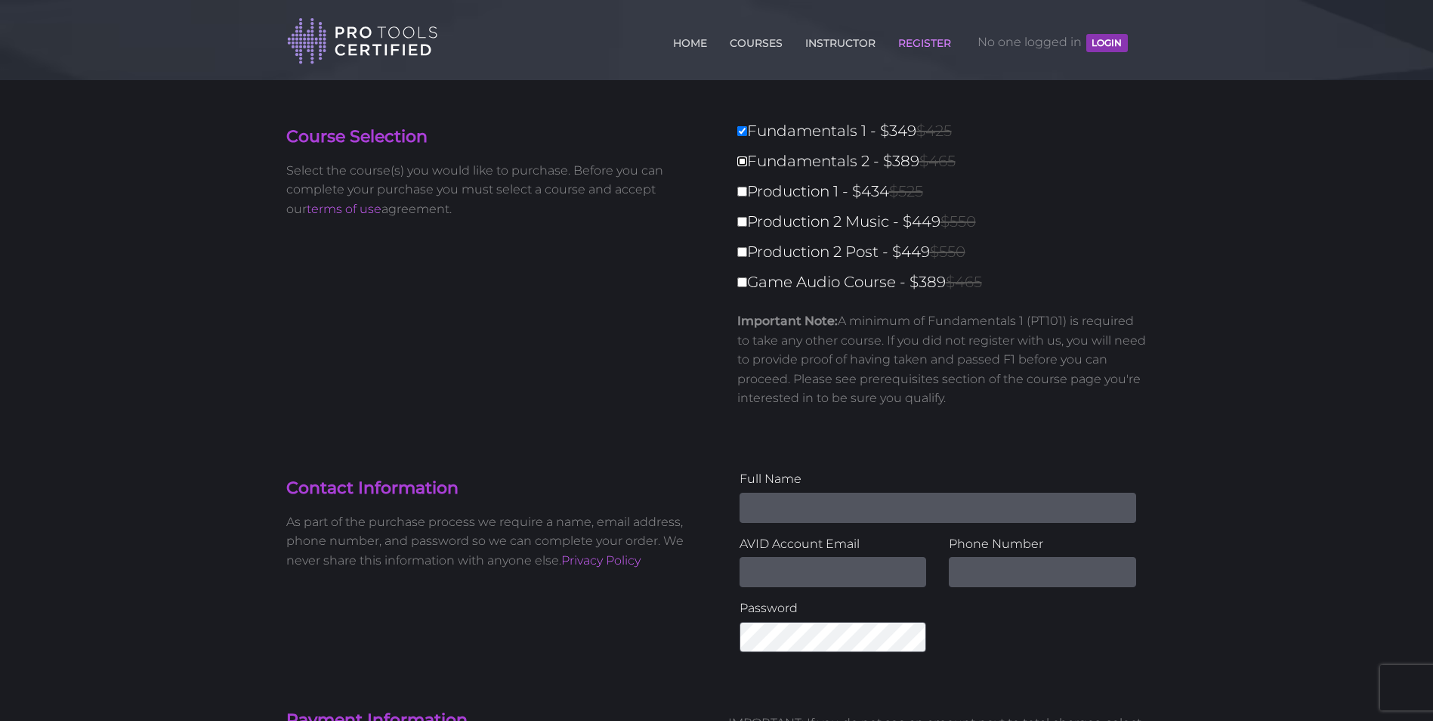
click at [747, 160] on input "Fundamentals 2 - $389 $465" at bounding box center [742, 161] width 10 height 10
checkbox input "true"
type input "738"
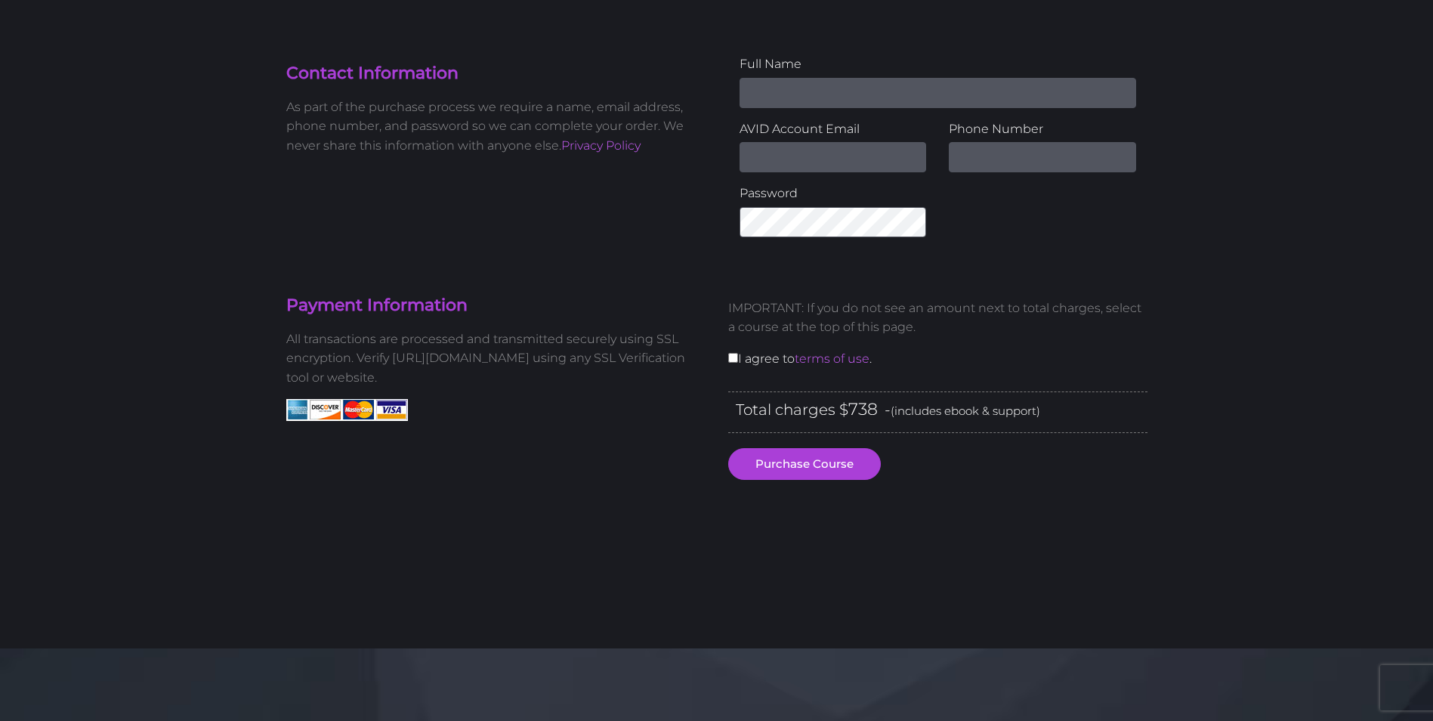
scroll to position [414, 0]
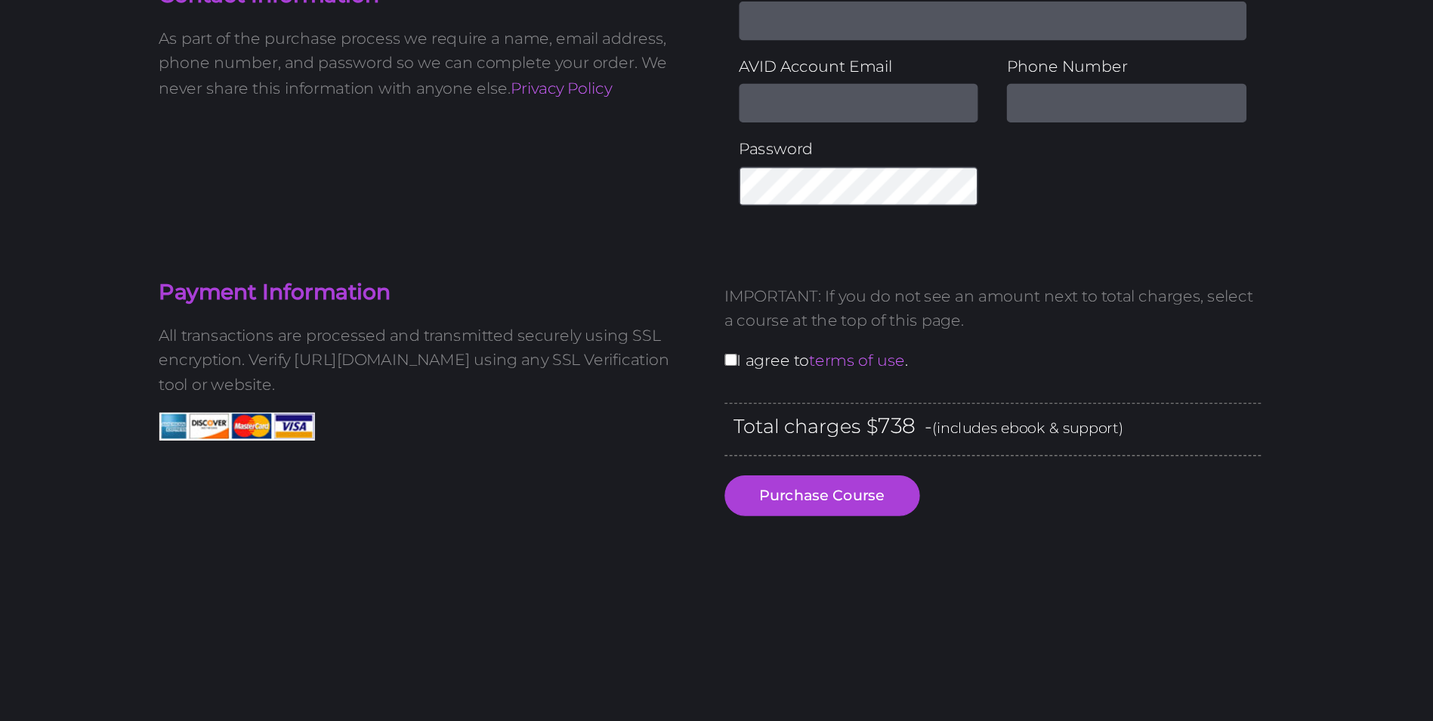
click at [912, 409] on span "(includes ebook & support)" at bounding box center [966, 411] width 150 height 14
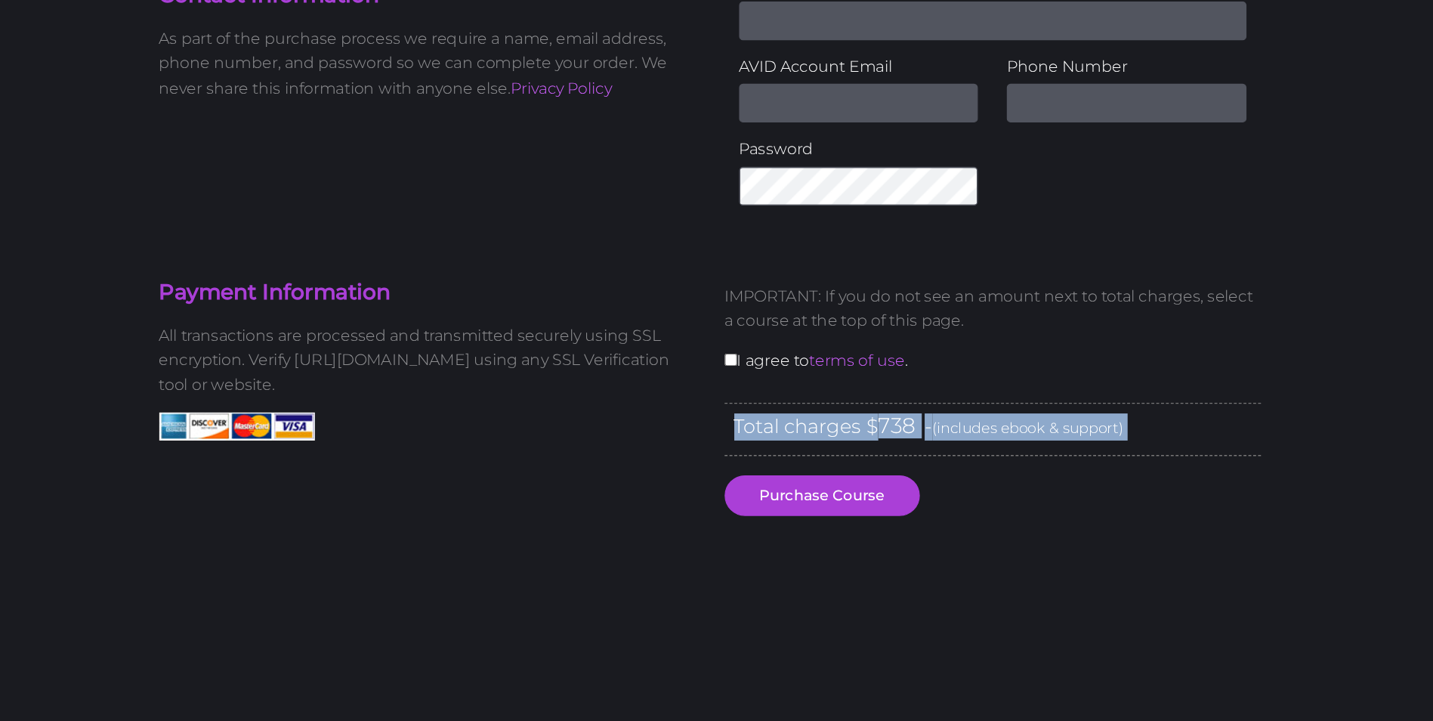
click at [912, 409] on span "(includes ebook & support)" at bounding box center [966, 411] width 150 height 14
copy div "Total charges $ - (includes ebook & support)"
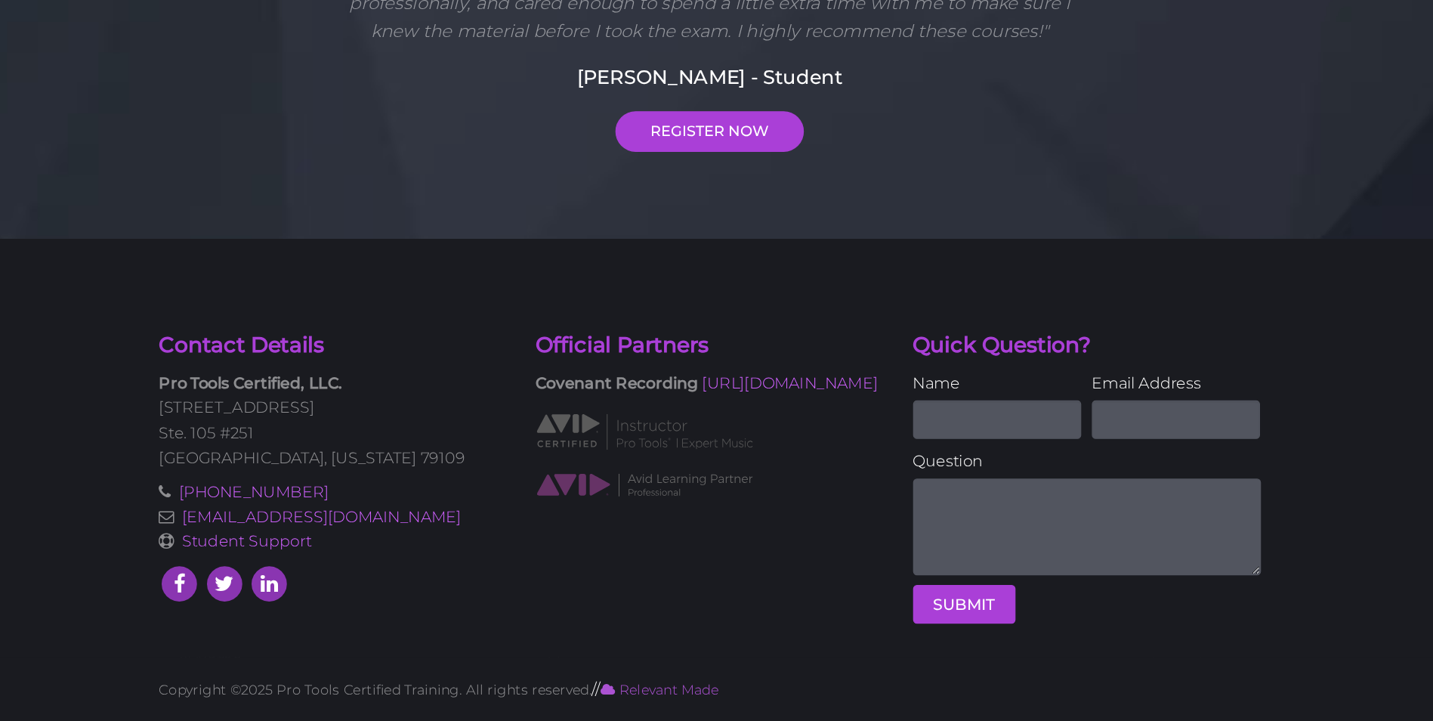
scroll to position [1017, 0]
drag, startPoint x: 397, startPoint y: 456, endPoint x: 257, endPoint y: 441, distance: 141.3
click at [257, 441] on div "Contact Details Pro Tools Certified, LLC. 5600 Bell Street Ste. 105 #251 Amaril…" at bounding box center [716, 507] width 1433 height 327
copy strong "Pro Tools Certified"
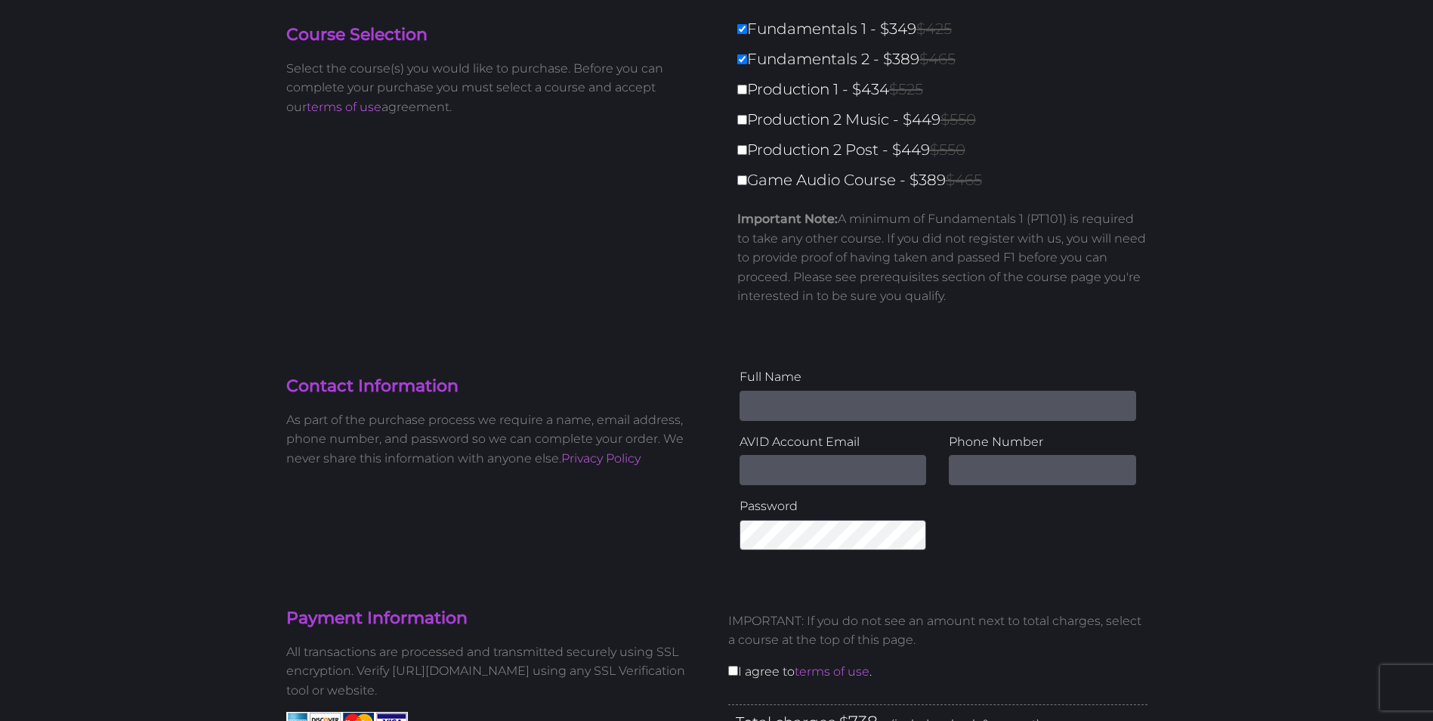
scroll to position [103, 0]
click at [810, 411] on input "Name" at bounding box center [937, 404] width 397 height 30
click at [749, 375] on label "Full Name" at bounding box center [937, 376] width 397 height 20
click at [749, 389] on input "Name" at bounding box center [937, 404] width 397 height 30
click at [786, 465] on input "Email Address" at bounding box center [832, 468] width 187 height 30
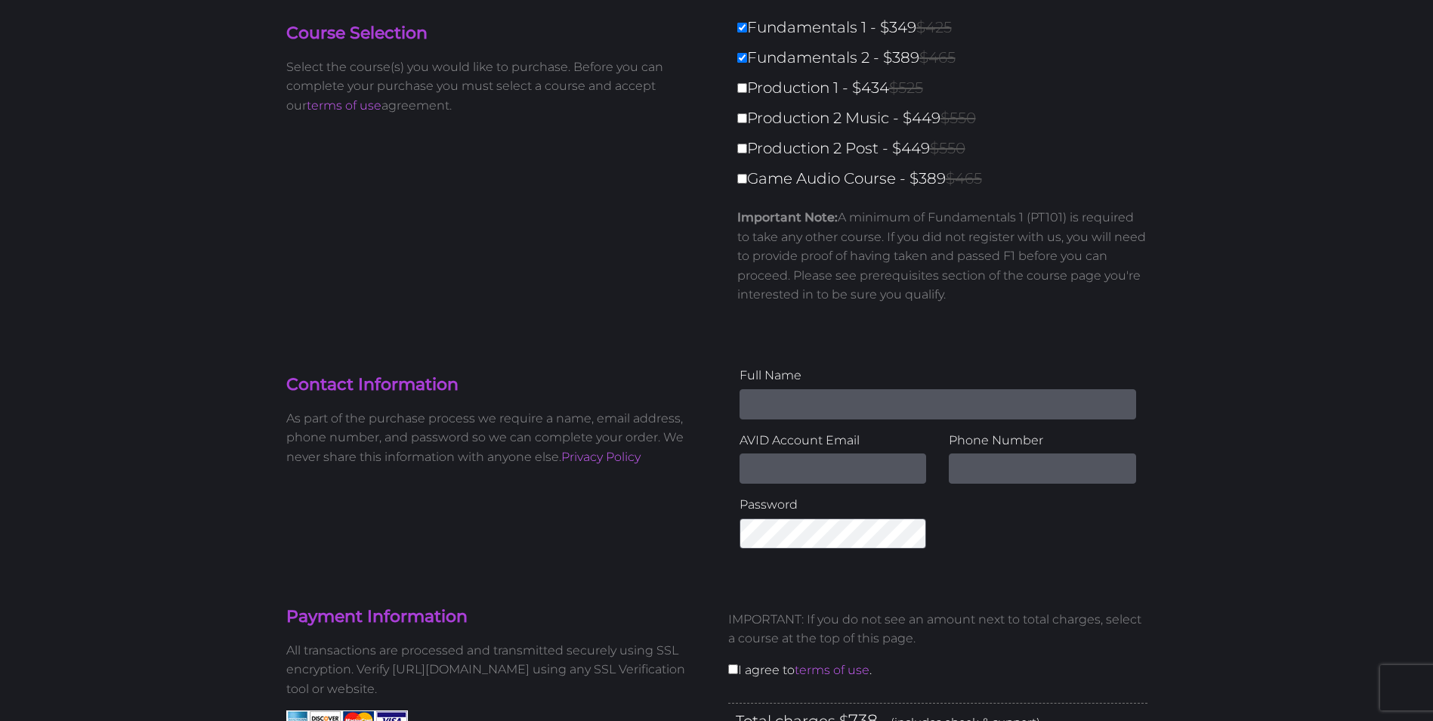
drag, startPoint x: 796, startPoint y: 323, endPoint x: 798, endPoint y: 331, distance: 8.4
click at [796, 323] on div "Fundamentals 1 - $349 $425 Fundamentals 2 - $389 $465 Production 1 - $434 $525 …" at bounding box center [938, 170] width 442 height 313
click at [805, 412] on input "Name" at bounding box center [937, 404] width 397 height 30
type input "Kir Kurta"
type input "MInstrC@gmail.com"
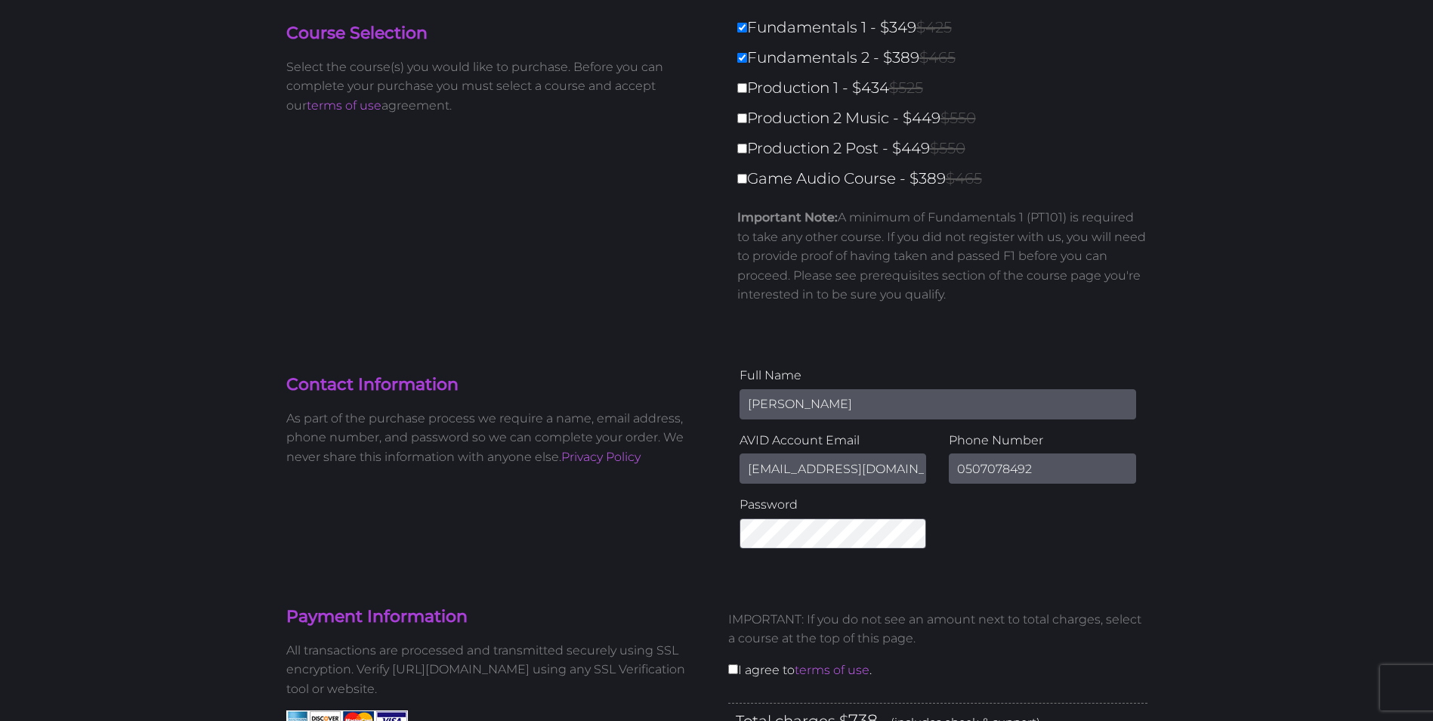
click at [795, 460] on input "MInstrC@gmail.com" at bounding box center [832, 468] width 187 height 30
click at [943, 456] on div "Phone Number 0507078492" at bounding box center [1042, 463] width 210 height 65
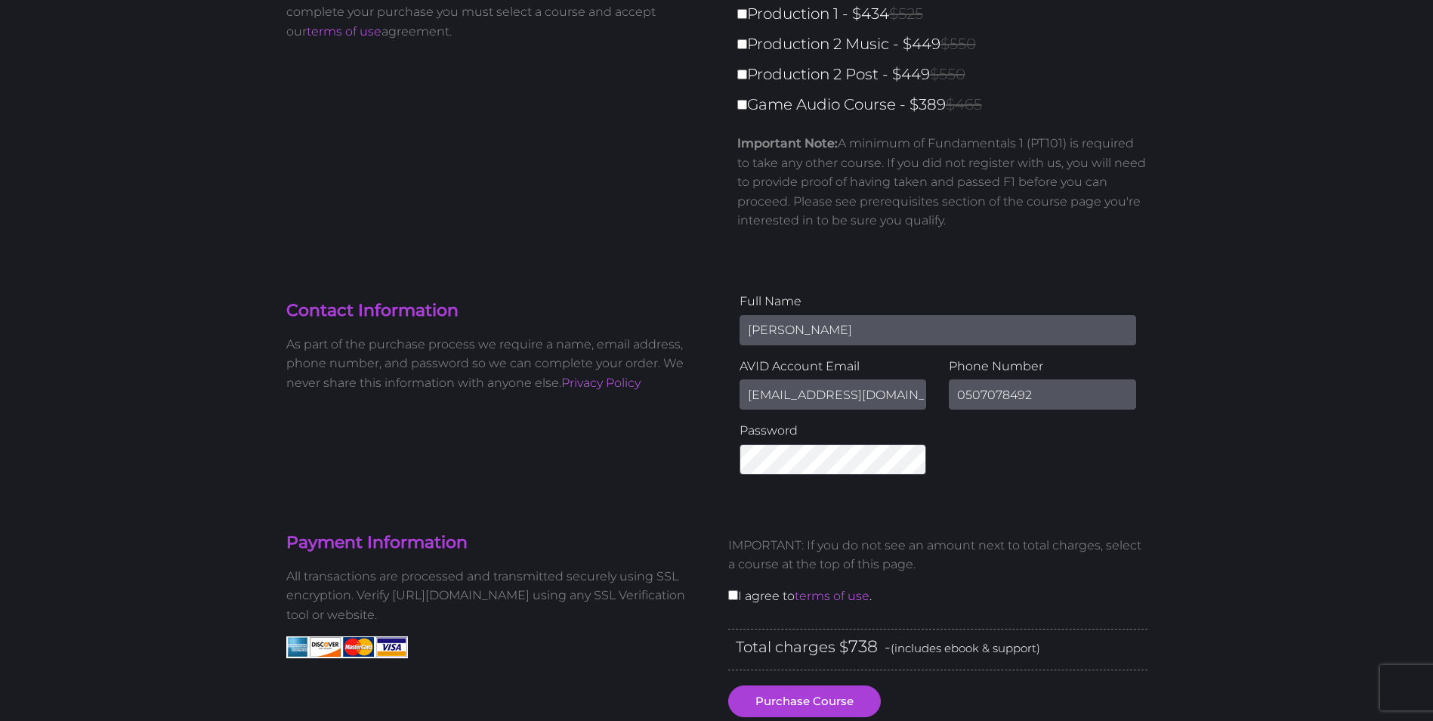
scroll to position [178, 0]
click at [971, 442] on div "Full Name Kir Kurta AVID Account Email MInstrC@gmail.com Phone Number 050707849…" at bounding box center [938, 388] width 442 height 194
click at [972, 403] on input "0507078492" at bounding box center [1042, 393] width 187 height 30
type input "722796540"
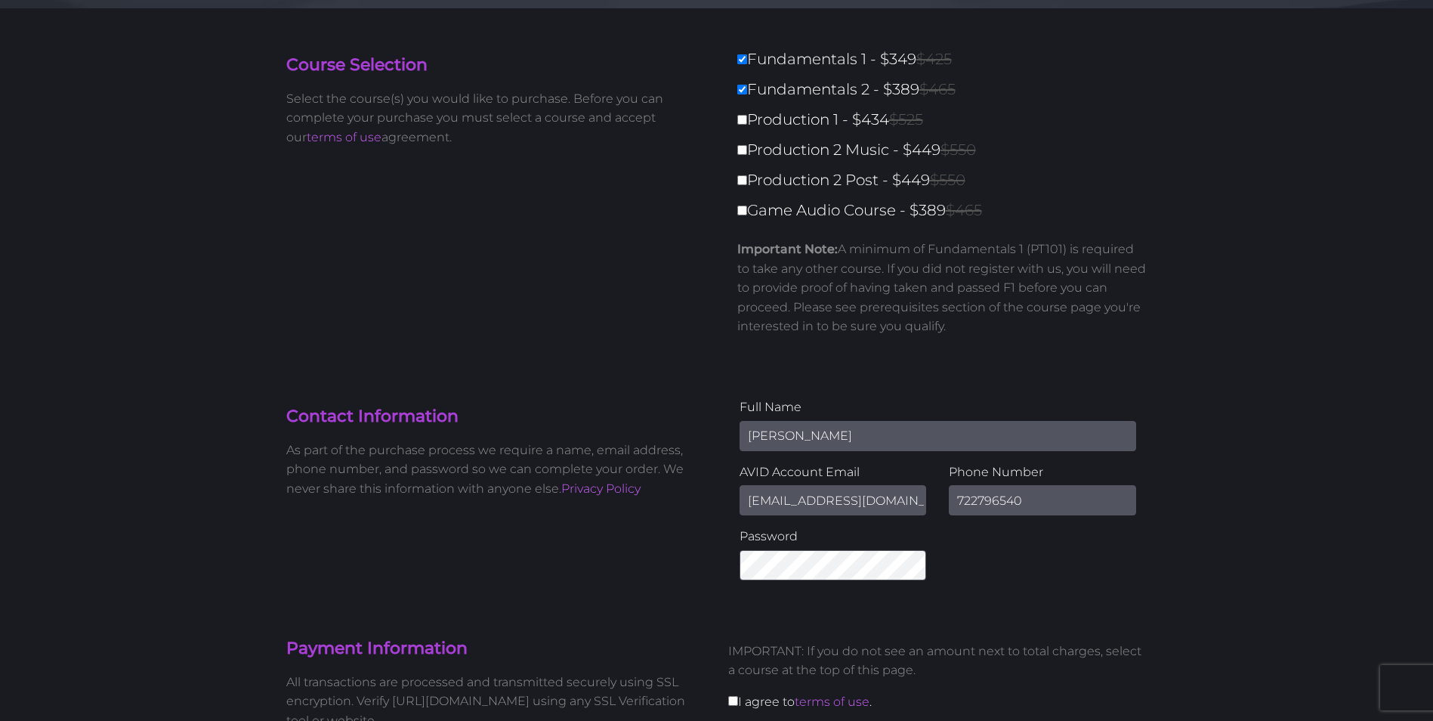
scroll to position [73, 0]
click at [987, 589] on div "Full Name Kir Kurta AVID Account Email MInstrC@gmail.com Phone Number 722796540…" at bounding box center [938, 493] width 442 height 194
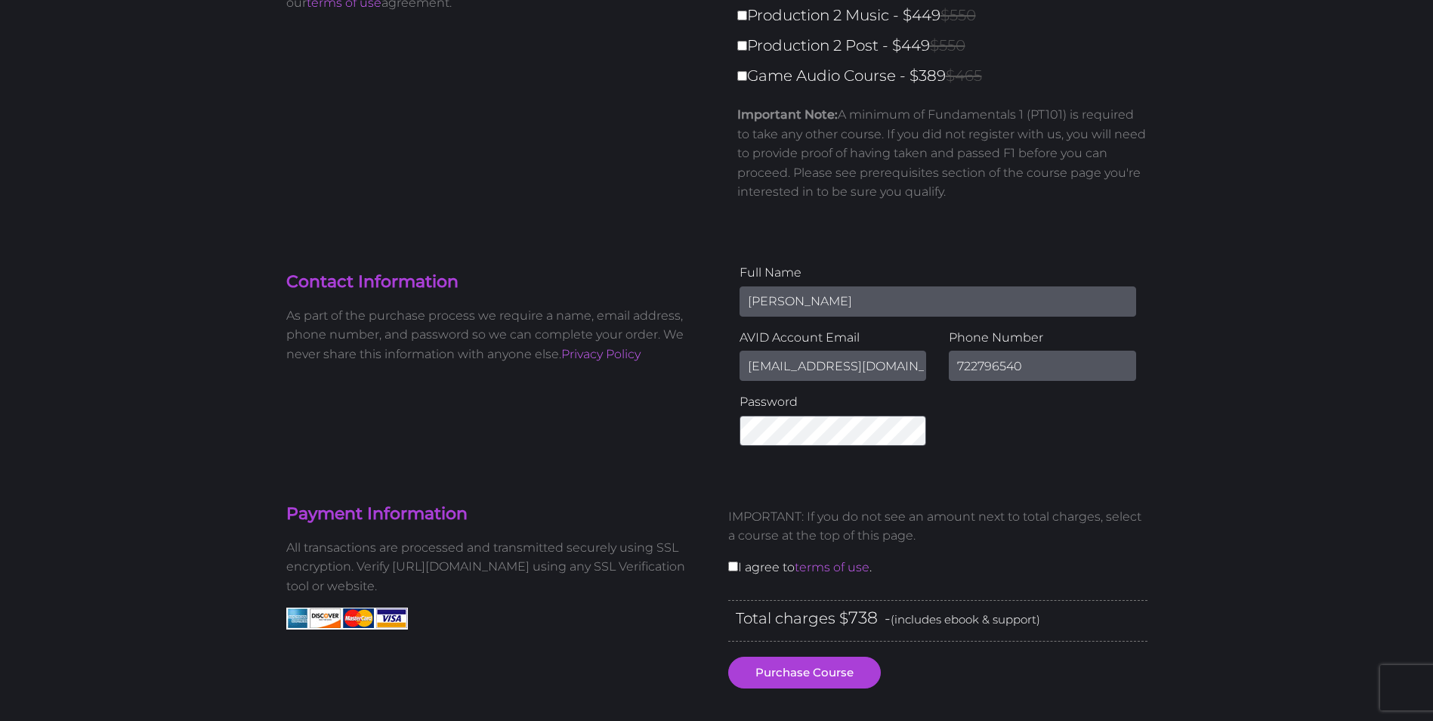
scroll to position [221, 0]
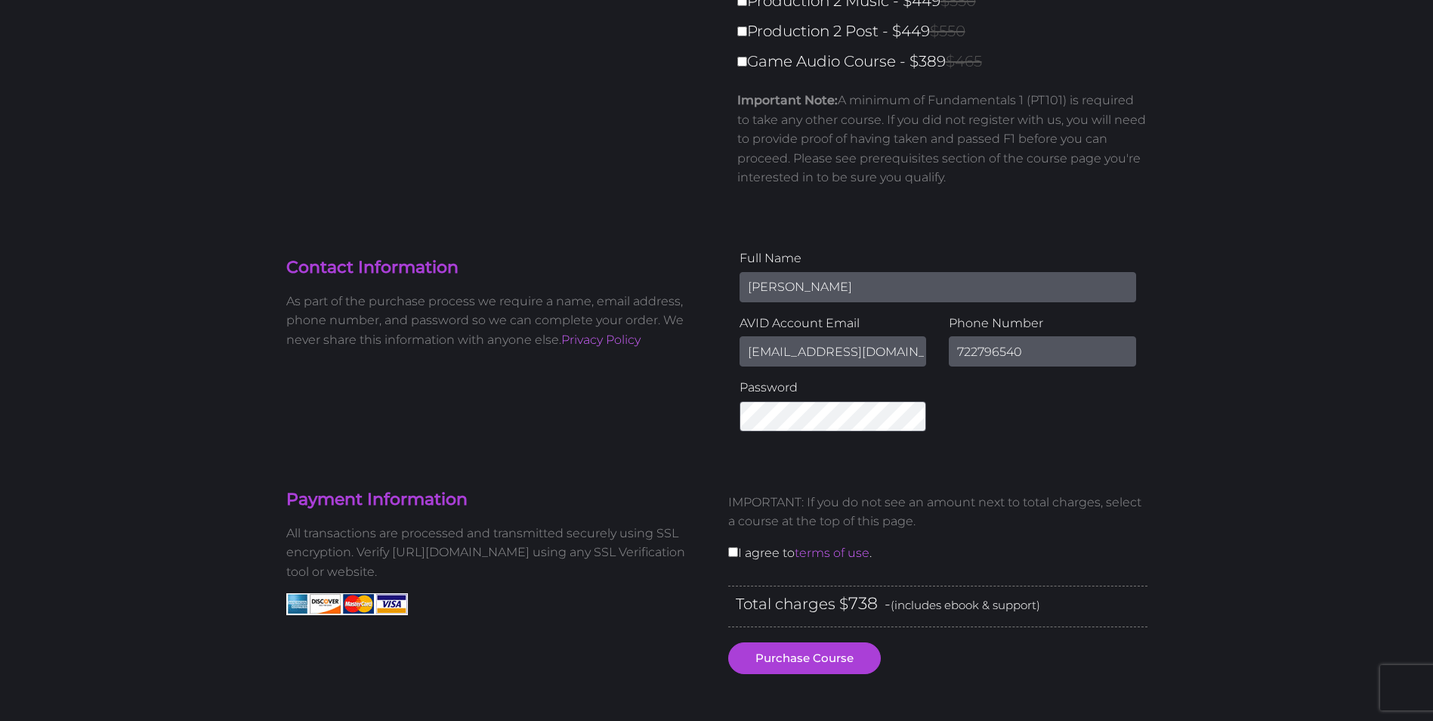
click at [758, 563] on div "IMPORTANT: If you do not see an amount next to total charges, select a course a…" at bounding box center [938, 532] width 442 height 105
click at [749, 551] on div "IMPORTANT: If you do not see an amount next to total charges, select a course a…" at bounding box center [938, 532] width 442 height 105
click at [731, 548] on input "checkbox" at bounding box center [733, 552] width 10 height 10
checkbox input "true"
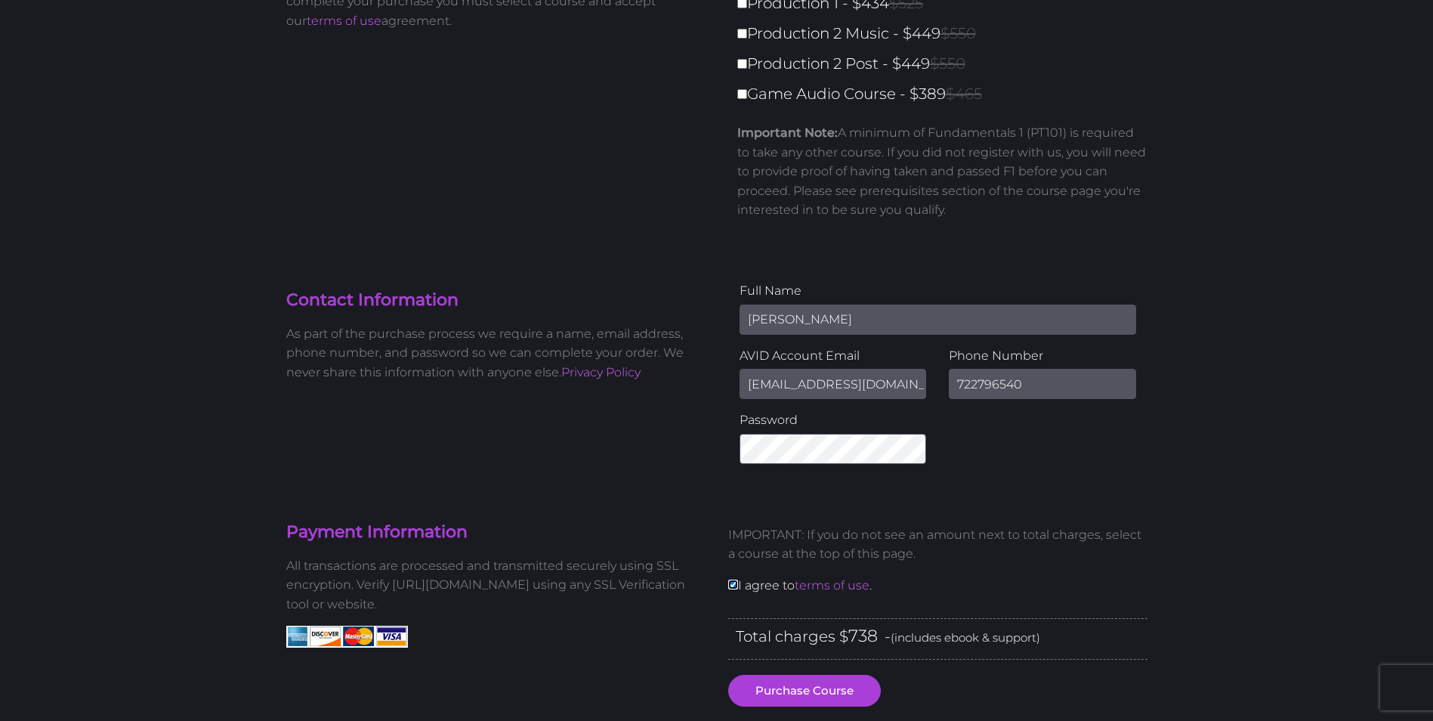
scroll to position [234, 0]
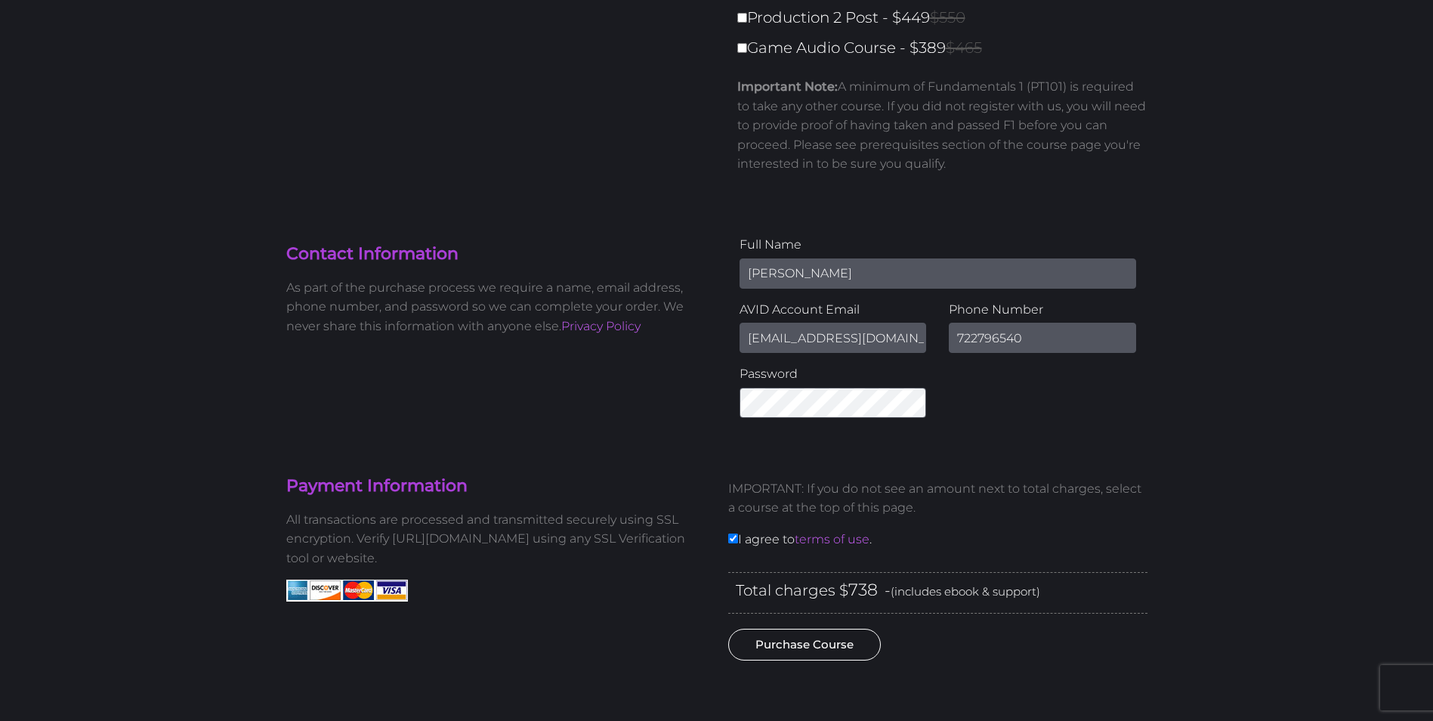
click at [815, 647] on button "Purchase Course" at bounding box center [804, 644] width 153 height 32
click at [768, 647] on button "Purchase Course" at bounding box center [804, 644] width 153 height 32
